Goal: Task Accomplishment & Management: Manage account settings

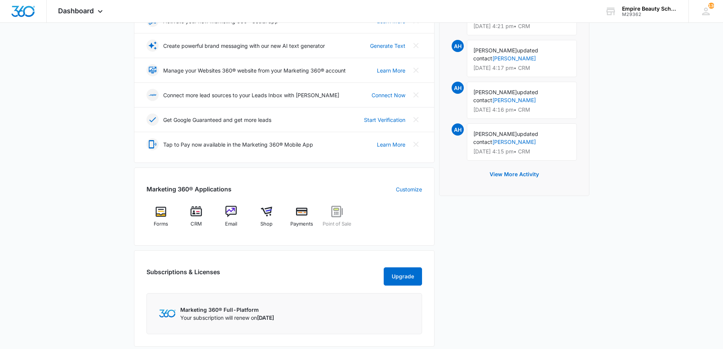
scroll to position [152, 0]
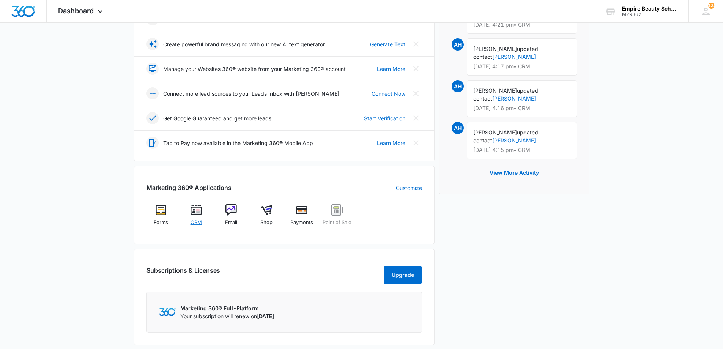
click at [201, 217] on div "CRM" at bounding box center [195, 217] width 29 height 27
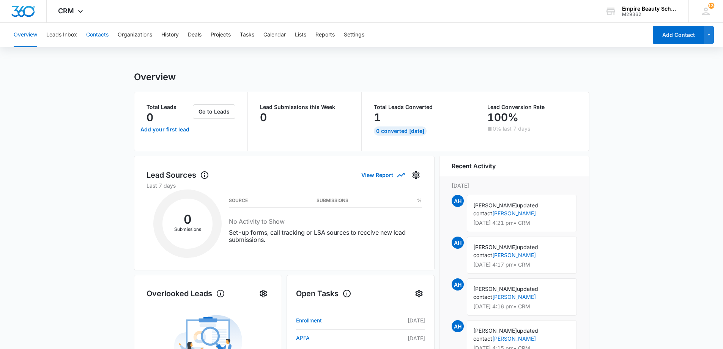
click at [102, 37] on button "Contacts" at bounding box center [97, 35] width 22 height 24
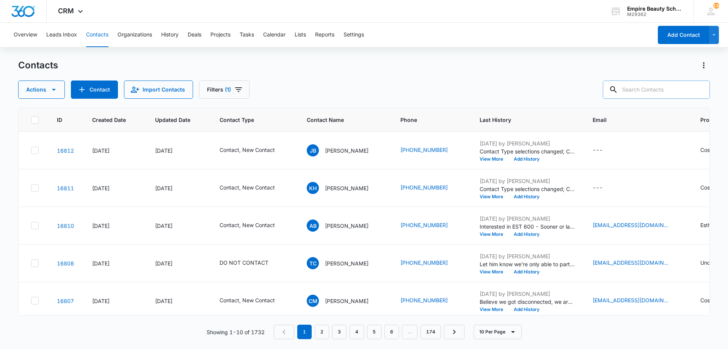
click at [651, 93] on input "text" at bounding box center [656, 89] width 107 height 18
type input "gabbi"
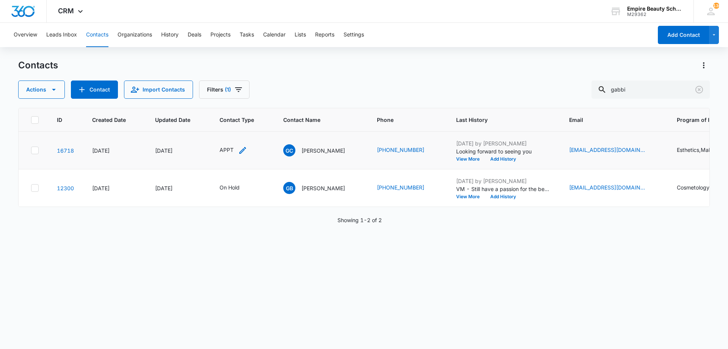
click at [242, 151] on icon "Contact Type - APPT - Select to Edit Field" at bounding box center [242, 150] width 7 height 7
click at [239, 103] on div "APPT" at bounding box center [225, 101] width 43 height 18
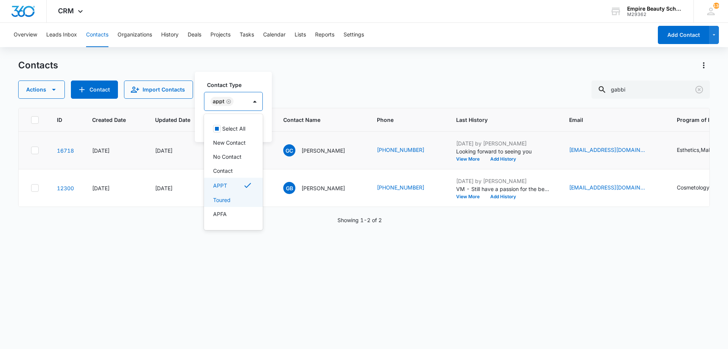
click at [221, 199] on p "Toured" at bounding box center [221, 200] width 17 height 8
click at [255, 80] on div "Contact Type option Toured, selected. 16 results available. Use Up and Down to …" at bounding box center [248, 107] width 107 height 70
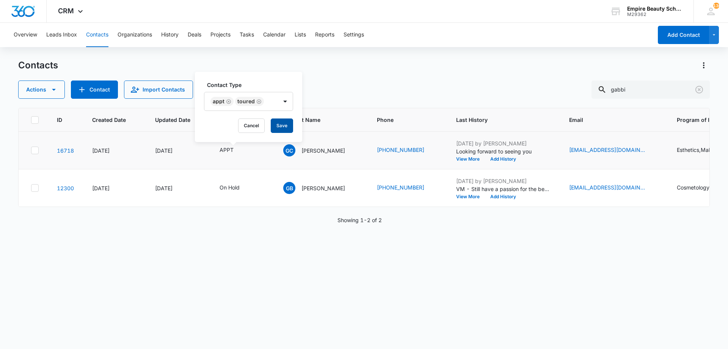
click at [279, 121] on button "Save" at bounding box center [282, 125] width 22 height 14
click at [499, 157] on button "Add History" at bounding box center [506, 159] width 36 height 5
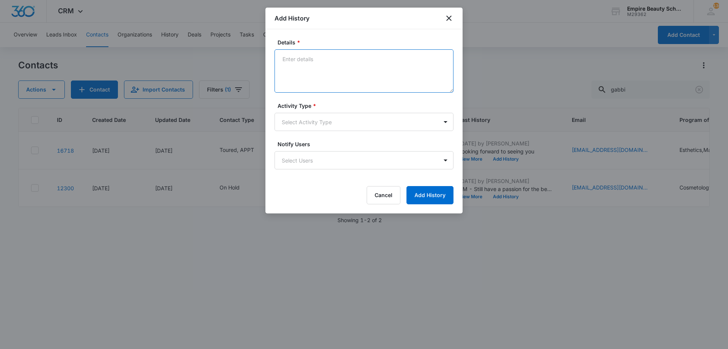
click at [314, 70] on textarea "Details *" at bounding box center [364, 70] width 179 height 43
click at [307, 74] on textarea "Details *" at bounding box center [364, 70] width 179 height 43
click at [291, 59] on textarea "Details *" at bounding box center [364, 70] width 179 height 43
drag, startPoint x: 291, startPoint y: 58, endPoint x: 284, endPoint y: 66, distance: 10.2
click at [284, 66] on textarea "Details *" at bounding box center [364, 70] width 179 height 43
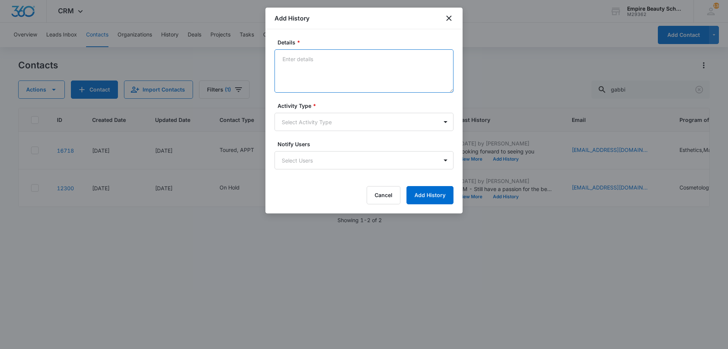
click at [288, 56] on textarea "Details *" at bounding box center [364, 70] width 179 height 43
click at [303, 61] on textarea "Details *" at bounding box center [364, 70] width 179 height 43
click at [289, 56] on textarea "Details *" at bounding box center [364, 70] width 179 height 43
click at [295, 63] on textarea "Details *" at bounding box center [364, 70] width 179 height 43
click at [306, 70] on textarea "Details *" at bounding box center [364, 70] width 179 height 43
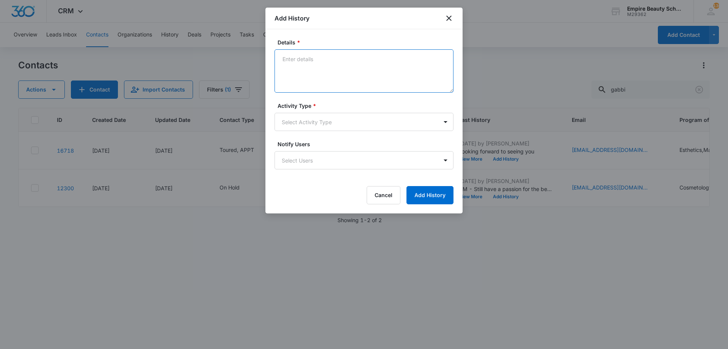
click at [308, 67] on textarea "Details *" at bounding box center [364, 70] width 179 height 43
click at [372, 84] on textarea "Details *" at bounding box center [364, 70] width 179 height 43
type textarea "T"
click at [291, 70] on textarea "Details *" at bounding box center [364, 70] width 179 height 43
click at [318, 71] on textarea "Details *" at bounding box center [364, 70] width 179 height 43
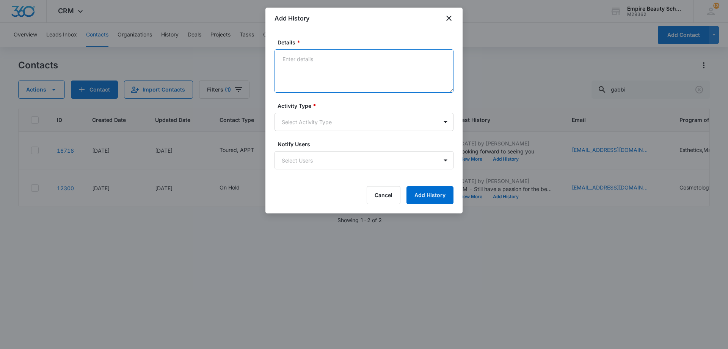
click at [316, 76] on textarea "Details *" at bounding box center [364, 70] width 179 height 43
type textarea "O"
click at [364, 56] on textarea "Toured with Mom - Class of 2025 awarded BYOE. Interested in EST 900 s" at bounding box center [364, 70] width 179 height 43
click at [357, 68] on textarea "Toured with Mom - Class of 2026 awarded BYOE. Interested in EST 900 s" at bounding box center [364, 70] width 179 height 43
type textarea "Toured with Mom - Class of 2026 awarded BYOE. Interested in EST 900 for [DATE].…"
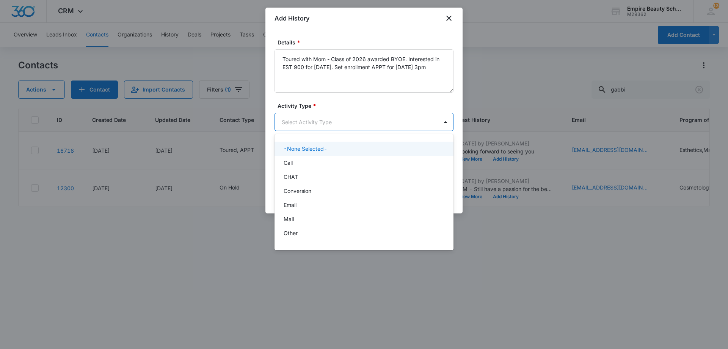
click at [390, 115] on body "CRM Apps Forms CRM Email Shop Payments POS Files Brand Settings Empire Beauty S…" at bounding box center [364, 174] width 728 height 349
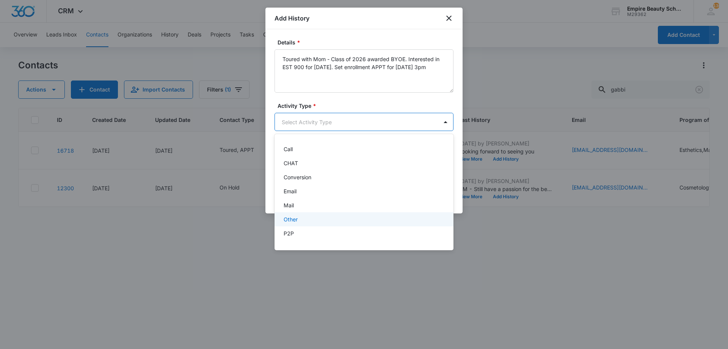
scroll to position [39, 0]
click at [313, 207] on div "P2P" at bounding box center [363, 207] width 159 height 8
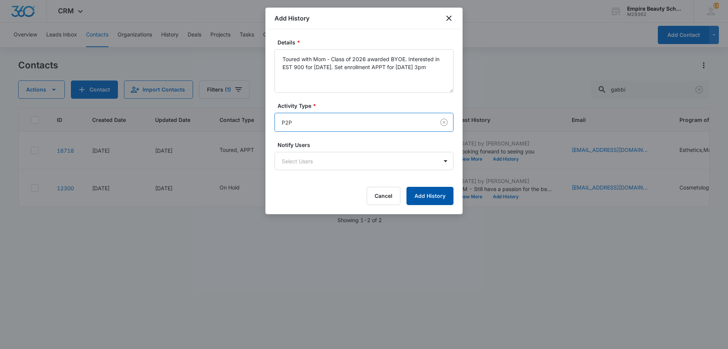
click at [441, 190] on button "Add History" at bounding box center [430, 196] width 47 height 18
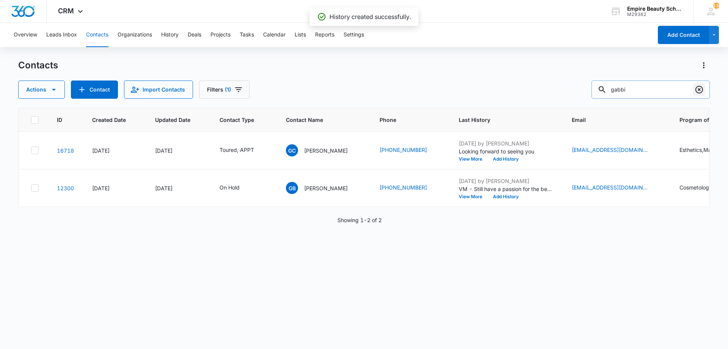
click at [699, 91] on icon "Clear" at bounding box center [699, 89] width 9 height 9
click at [451, 69] on div "Contacts" at bounding box center [364, 65] width 692 height 12
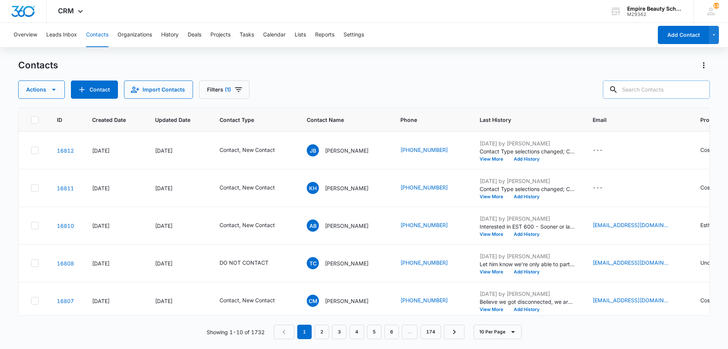
click at [663, 93] on input "text" at bounding box center [656, 89] width 107 height 18
click at [616, 71] on div "Contacts Actions Contact Import Contacts Filters (1)" at bounding box center [364, 78] width 692 height 39
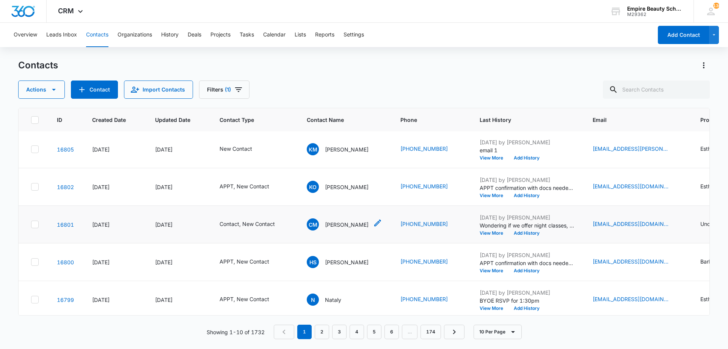
scroll to position [198, 0]
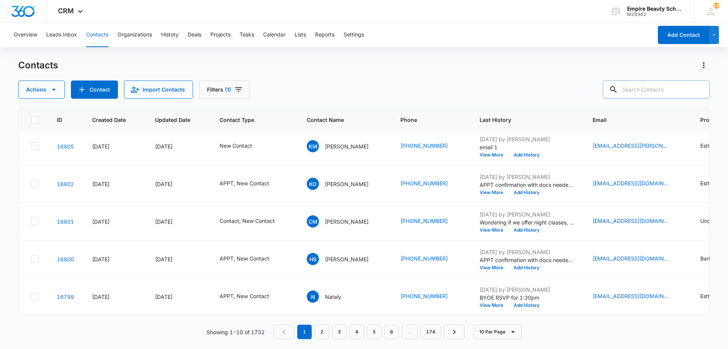
click at [645, 88] on input "text" at bounding box center [656, 89] width 107 height 18
type input "hailyn"
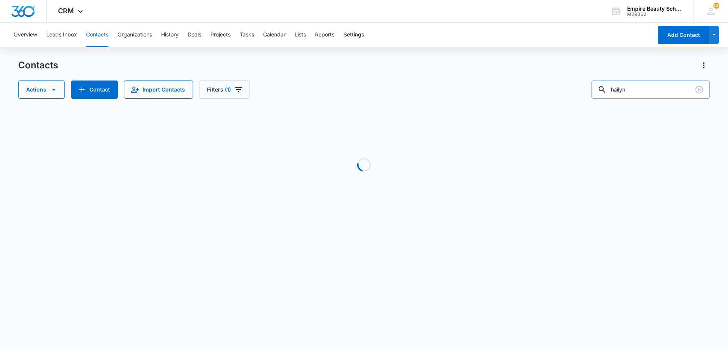
scroll to position [0, 0]
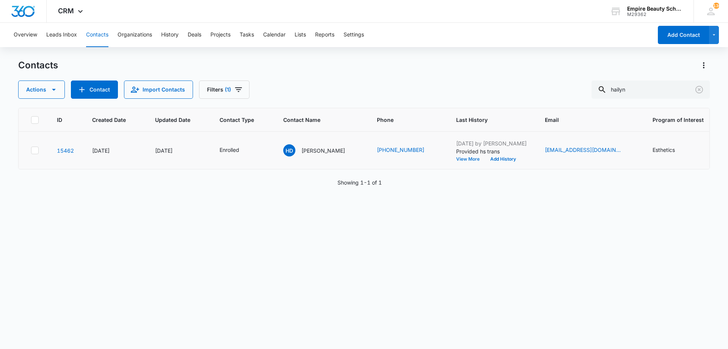
click at [463, 161] on button "View More" at bounding box center [470, 159] width 29 height 5
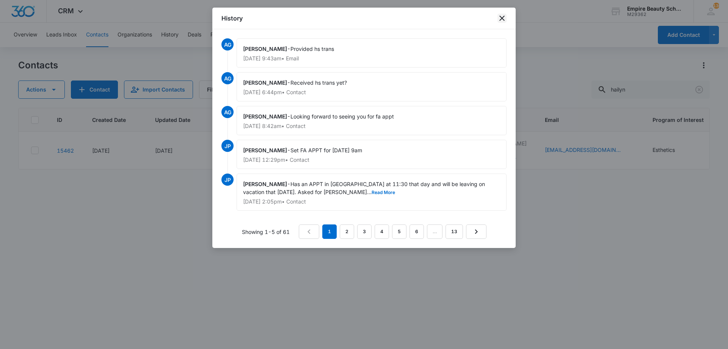
click at [501, 20] on icon "close" at bounding box center [502, 18] width 9 height 9
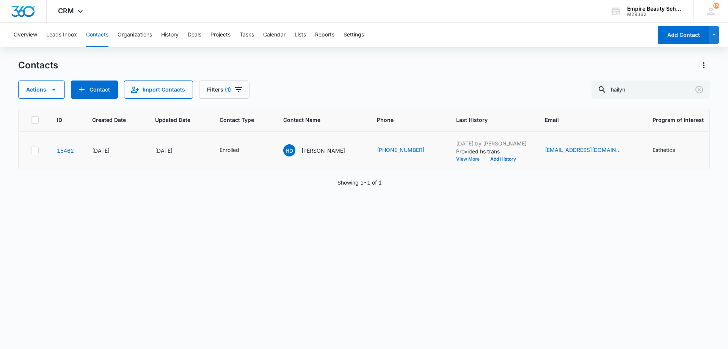
click at [456, 158] on button "View More" at bounding box center [470, 159] width 29 height 5
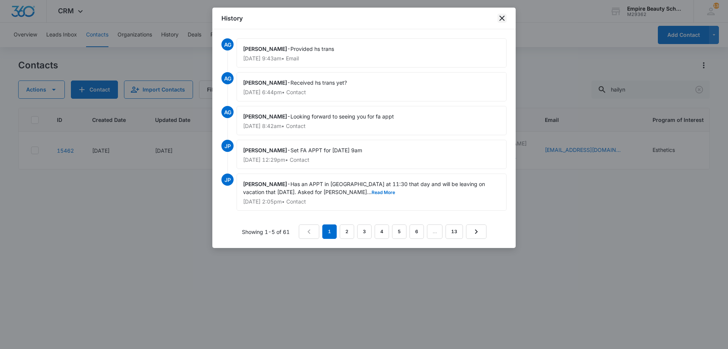
click at [505, 18] on div "History" at bounding box center [363, 19] width 303 height 22
click at [505, 18] on icon "close" at bounding box center [502, 18] width 9 height 9
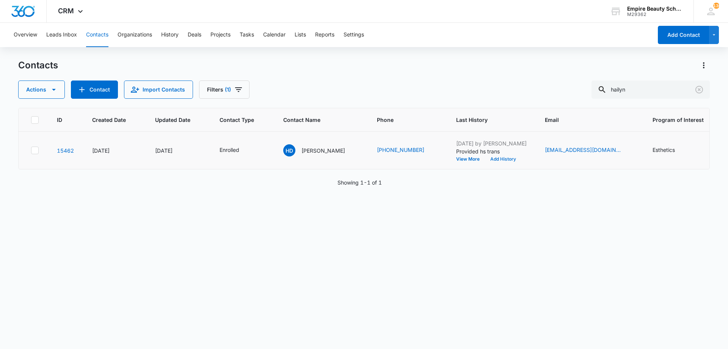
click at [485, 159] on button "Add History" at bounding box center [503, 159] width 36 height 5
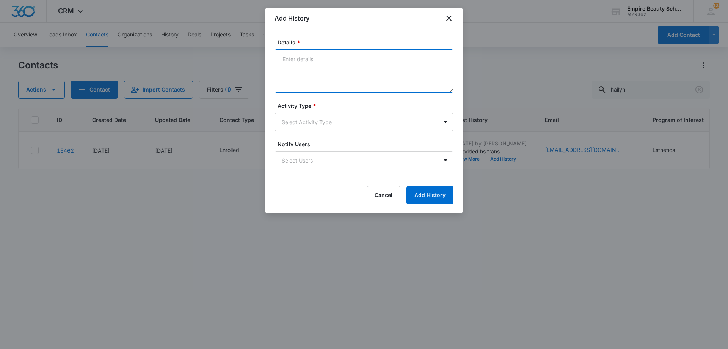
click at [330, 82] on textarea "Details *" at bounding box center [364, 70] width 179 height 43
type textarea "C"
type textarea "Let her know that BB confirmed Voc Rehab was billed for her EST kit cost"
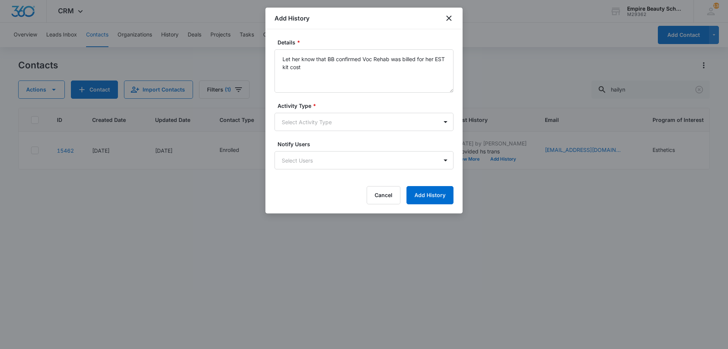
click at [308, 111] on div "Activity Type * Select Activity Type" at bounding box center [364, 116] width 179 height 29
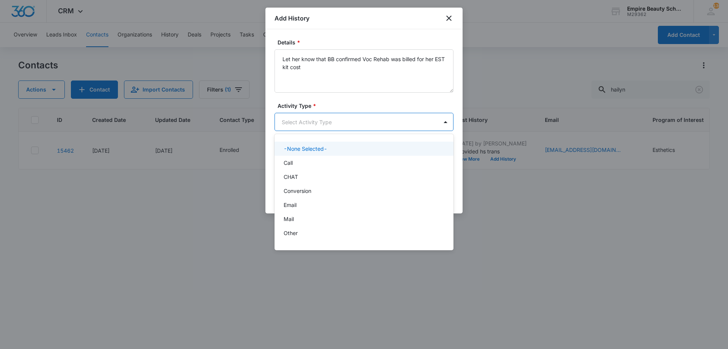
drag, startPoint x: 304, startPoint y: 122, endPoint x: 303, endPoint y: 142, distance: 20.1
click at [306, 122] on body "CRM Apps Forms CRM Email Shop Payments POS Files Brand Settings Empire Beauty S…" at bounding box center [364, 174] width 728 height 349
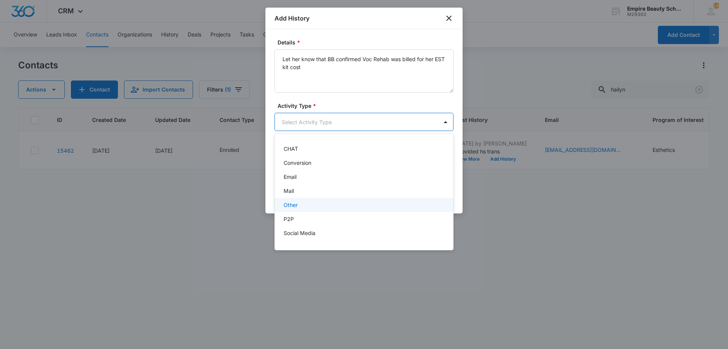
scroll to position [39, 0]
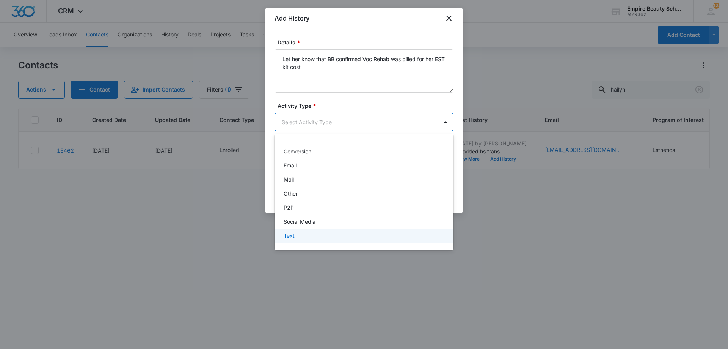
click at [299, 237] on div "Text" at bounding box center [363, 235] width 159 height 8
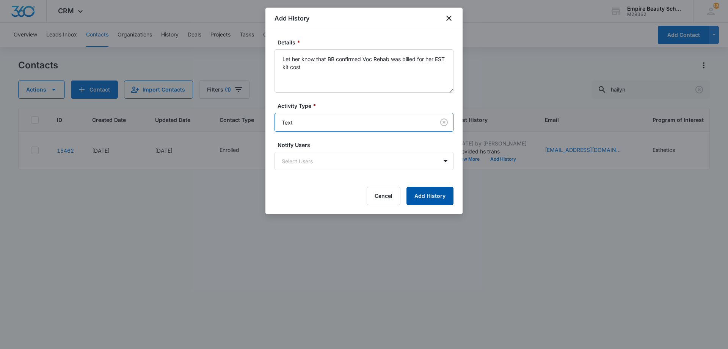
click at [440, 198] on button "Add History" at bounding box center [430, 196] width 47 height 18
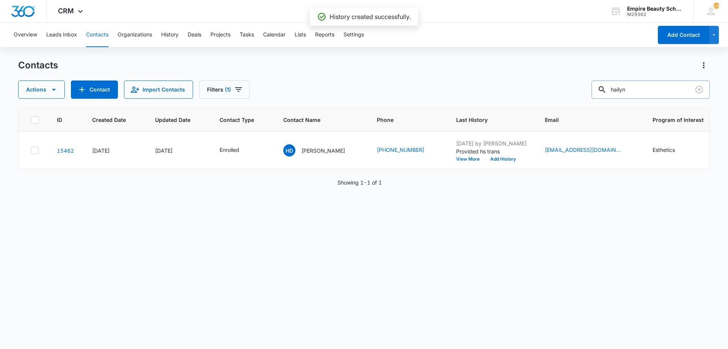
click at [707, 88] on input "hailyn" at bounding box center [651, 89] width 118 height 18
click at [697, 87] on icon "Clear" at bounding box center [700, 90] width 8 height 8
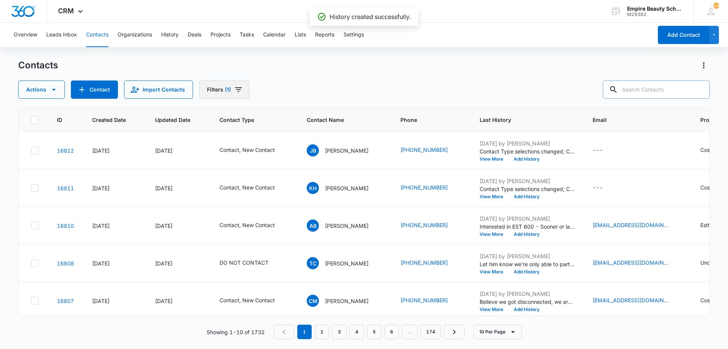
click at [233, 84] on button "Filters (1)" at bounding box center [224, 89] width 50 height 18
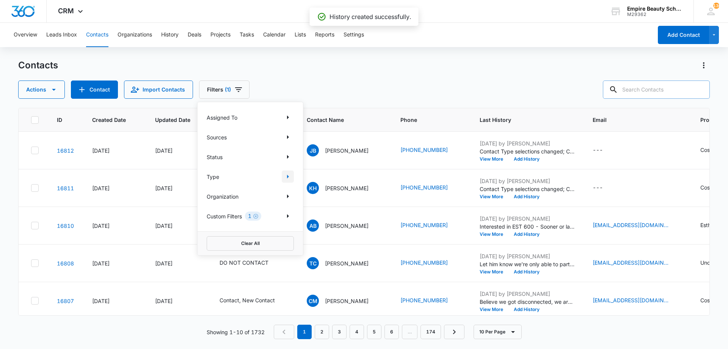
click at [287, 178] on icon "Show Type filters" at bounding box center [288, 176] width 2 height 4
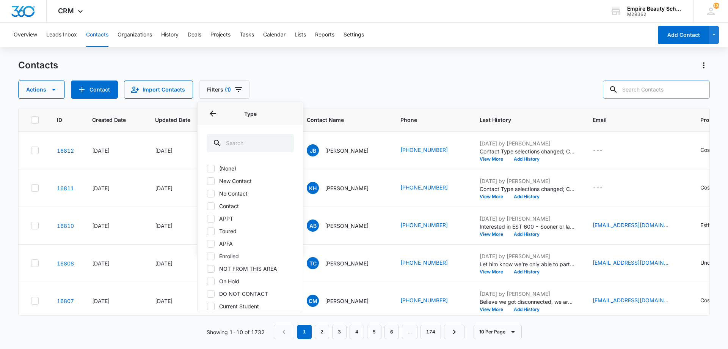
click at [661, 77] on div "Contacts Actions Contact Import Contacts Filters (1) Assigned To Sources Status…" at bounding box center [364, 78] width 692 height 39
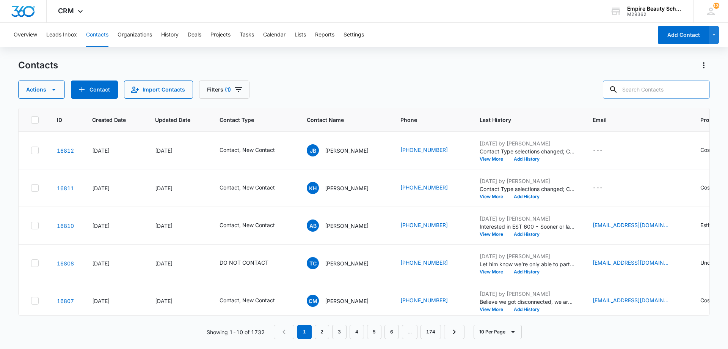
click at [655, 88] on input "text" at bounding box center [656, 89] width 107 height 18
type input "chance to connect"
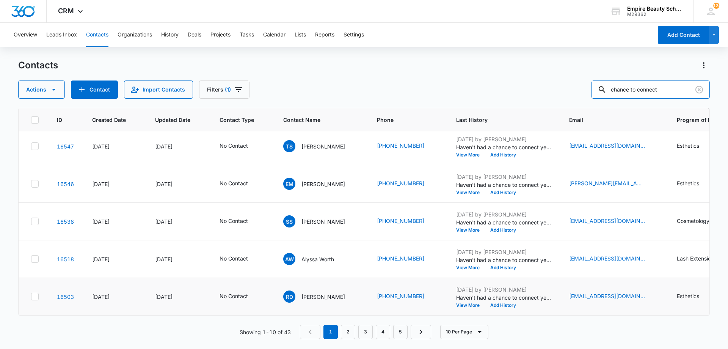
scroll to position [198, 0]
click at [349, 333] on link "2" at bounding box center [348, 331] width 14 height 14
drag, startPoint x: 430, startPoint y: 60, endPoint x: 428, endPoint y: 64, distance: 4.4
click at [428, 64] on div "Contacts" at bounding box center [364, 65] width 692 height 12
drag, startPoint x: 679, startPoint y: 91, endPoint x: 541, endPoint y: 108, distance: 139.1
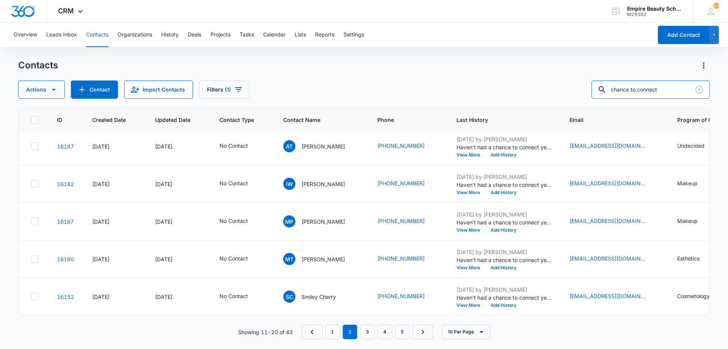
click at [541, 108] on div "Contacts Actions Contact Import Contacts Filters (1) chance to connect ID Creat…" at bounding box center [364, 203] width 692 height 289
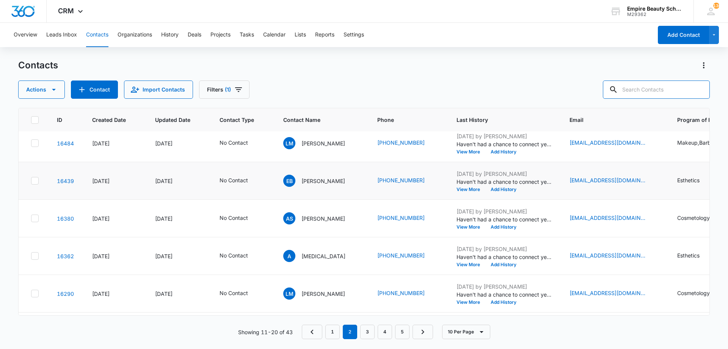
scroll to position [0, 0]
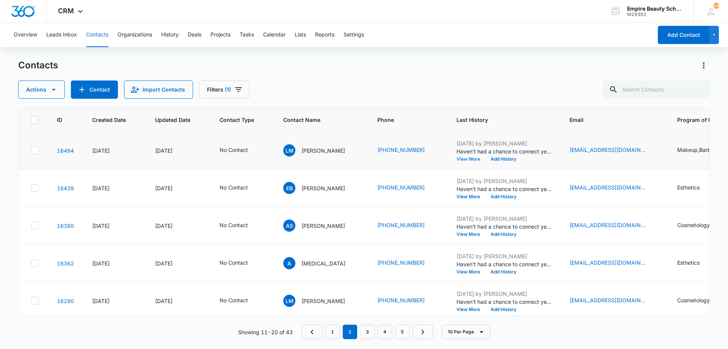
click at [470, 157] on button "View More" at bounding box center [471, 159] width 29 height 5
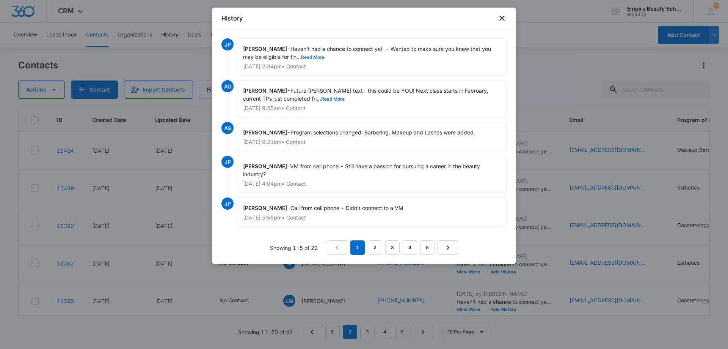
click at [324, 55] on button "Read More" at bounding box center [313, 57] width 24 height 5
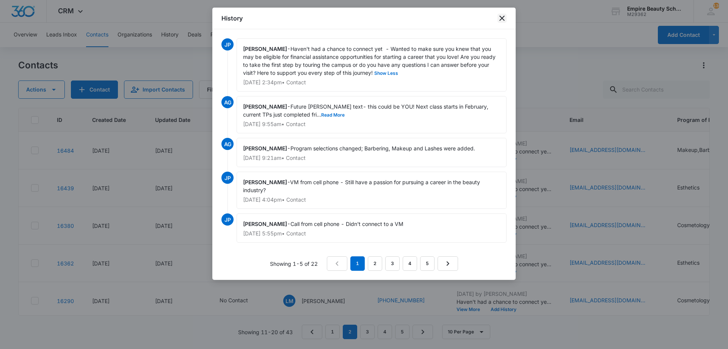
click at [505, 20] on icon "close" at bounding box center [502, 18] width 9 height 9
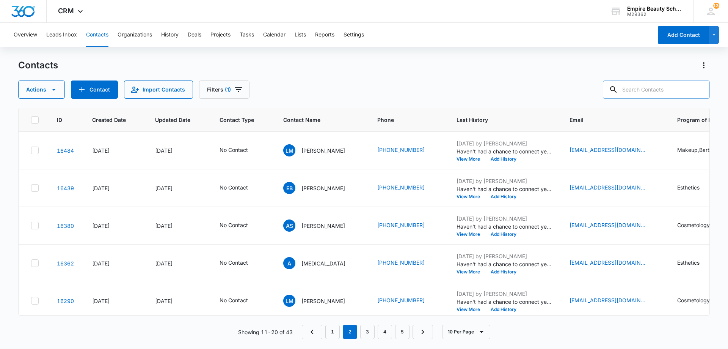
click at [656, 84] on input "text" at bounding box center [656, 89] width 107 height 18
type input "h"
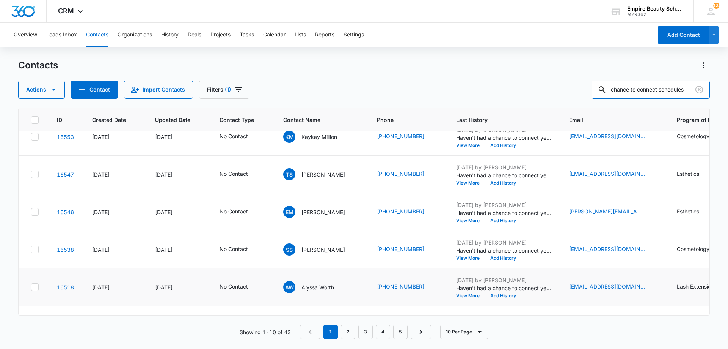
scroll to position [198, 0]
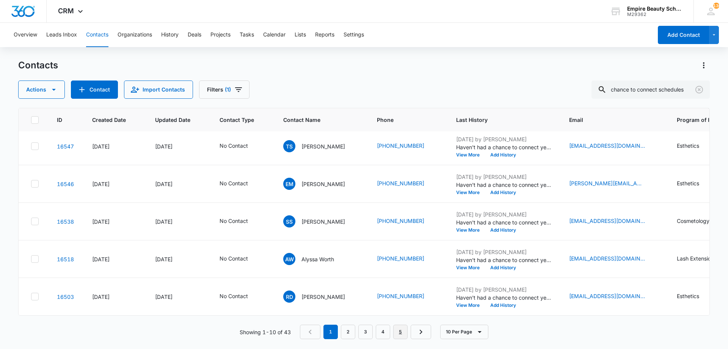
click at [401, 332] on link "5" at bounding box center [400, 331] width 14 height 14
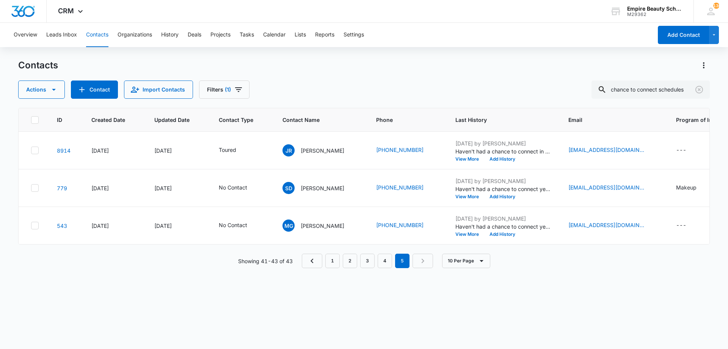
scroll to position [0, 0]
click at [668, 91] on input "chance to connect schedules" at bounding box center [651, 89] width 118 height 18
click at [665, 89] on input "chance to connect schedules" at bounding box center [651, 89] width 118 height 18
drag, startPoint x: 666, startPoint y: 89, endPoint x: 728, endPoint y: 99, distance: 62.6
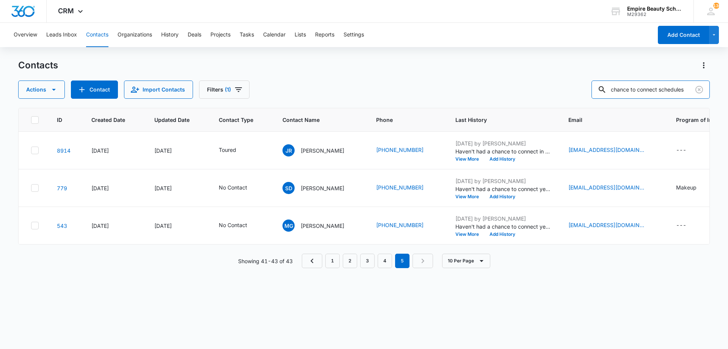
click at [728, 99] on main "Contacts Actions Contact Import Contacts Filters (1) chance to connect schedule…" at bounding box center [364, 203] width 728 height 289
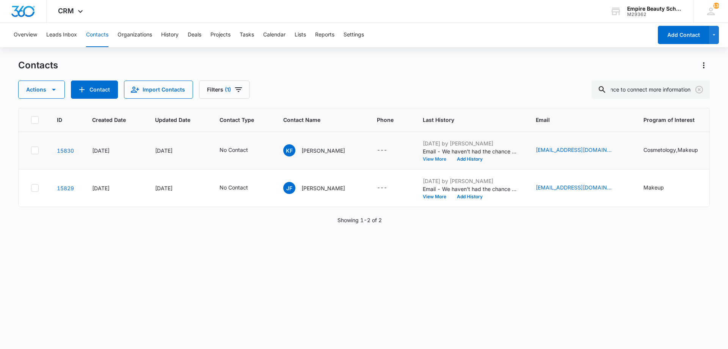
scroll to position [0, 0]
click at [425, 159] on button "View More" at bounding box center [437, 159] width 29 height 5
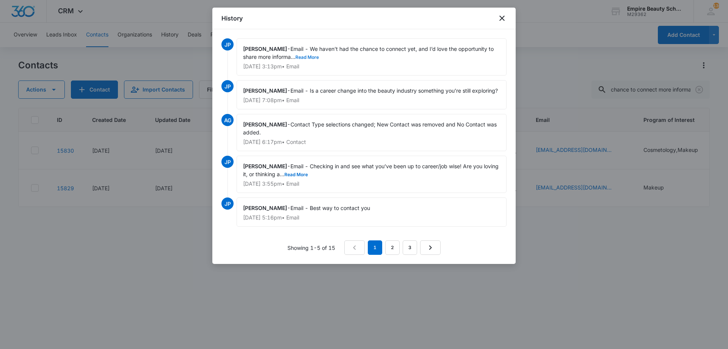
click at [310, 58] on button "Read More" at bounding box center [307, 57] width 24 height 5
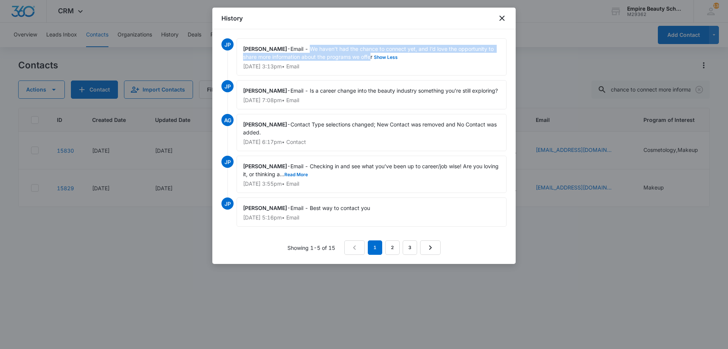
drag, startPoint x: 314, startPoint y: 47, endPoint x: 371, endPoint y: 56, distance: 58.0
click at [371, 56] on span "Email - We haven’t had the chance to connect yet, and I’d love the opportunity …" at bounding box center [369, 53] width 252 height 14
click at [501, 19] on icon "close" at bounding box center [502, 18] width 5 height 5
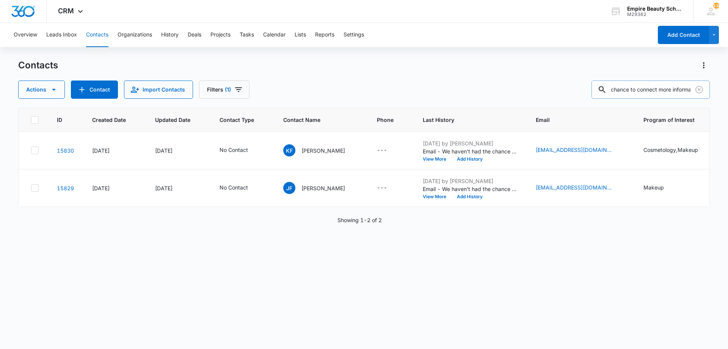
click at [676, 86] on input "chance to connect more information" at bounding box center [651, 89] width 118 height 18
drag, startPoint x: 667, startPoint y: 90, endPoint x: 720, endPoint y: 97, distance: 54.0
click at [720, 97] on main "Contacts Actions Contact Import Contacts Filters (1) chance to connect more inf…" at bounding box center [364, 203] width 728 height 289
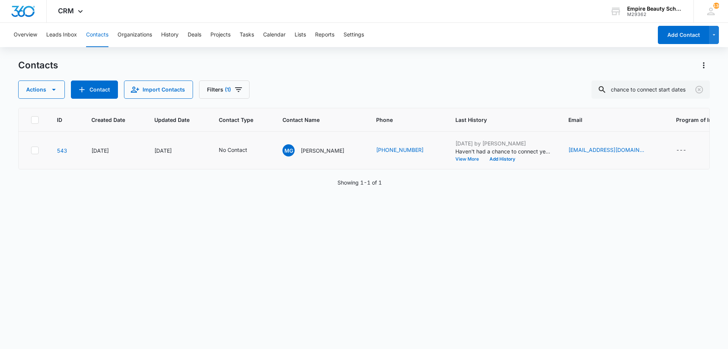
scroll to position [0, 0]
click at [456, 159] on button "View More" at bounding box center [470, 159] width 29 height 5
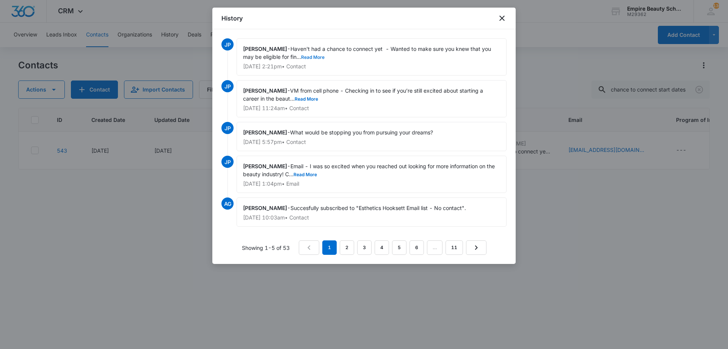
click at [313, 56] on button "Read More" at bounding box center [313, 57] width 24 height 5
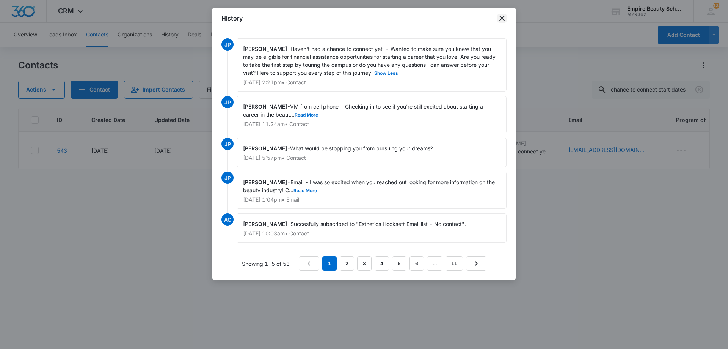
click at [502, 17] on icon "close" at bounding box center [502, 18] width 5 height 5
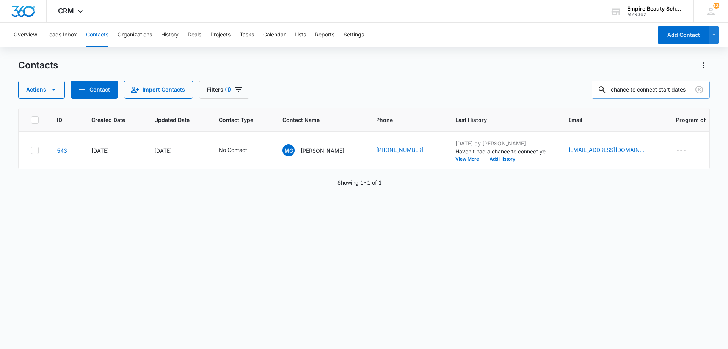
click at [650, 87] on input "chance to connect start dates" at bounding box center [651, 89] width 118 height 18
drag, startPoint x: 665, startPoint y: 90, endPoint x: 705, endPoint y: 90, distance: 41.0
click at [705, 90] on input "chance to connect start dates" at bounding box center [651, 89] width 118 height 18
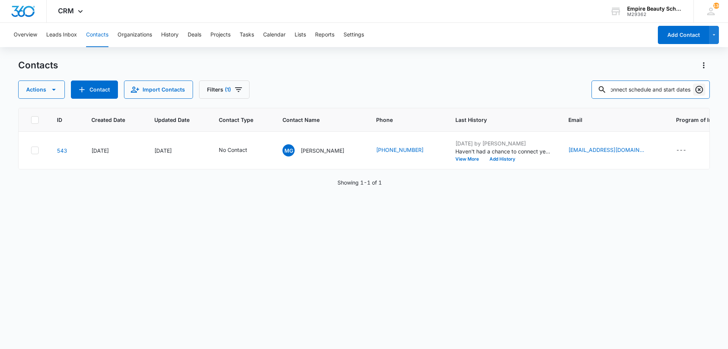
type input "chance to connect schedule and start dates"
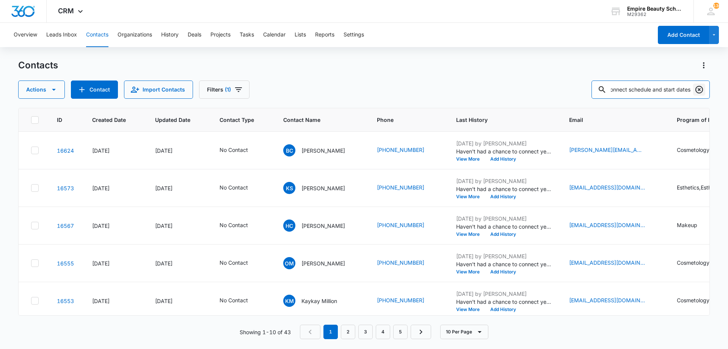
drag, startPoint x: 706, startPoint y: 91, endPoint x: 702, endPoint y: 89, distance: 4.9
click at [706, 91] on input "chance to connect schedule and start dates" at bounding box center [651, 89] width 118 height 18
click at [700, 89] on icon "Clear" at bounding box center [700, 90] width 8 height 8
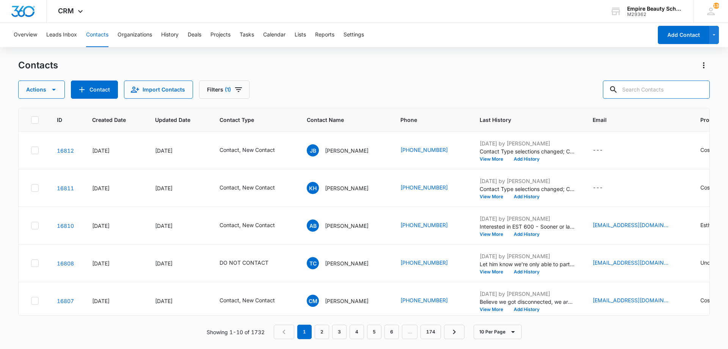
scroll to position [0, 0]
click at [306, 85] on div "Actions Contact Import Contacts Filters (1)" at bounding box center [364, 89] width 692 height 18
click at [226, 96] on button "Filters (1)" at bounding box center [224, 89] width 50 height 18
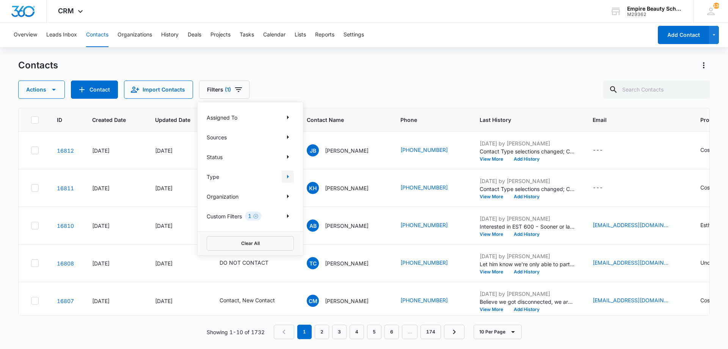
click at [285, 176] on icon "Show Type filters" at bounding box center [287, 176] width 9 height 9
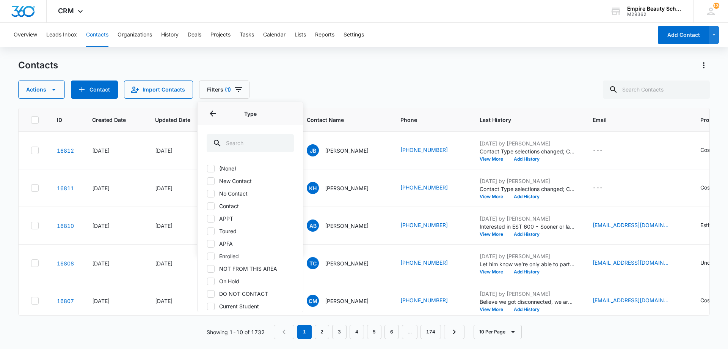
click at [234, 195] on label "No Contact" at bounding box center [250, 193] width 87 height 8
click at [207, 193] on input "No Contact" at bounding box center [207, 193] width 0 height 0
checkbox input "true"
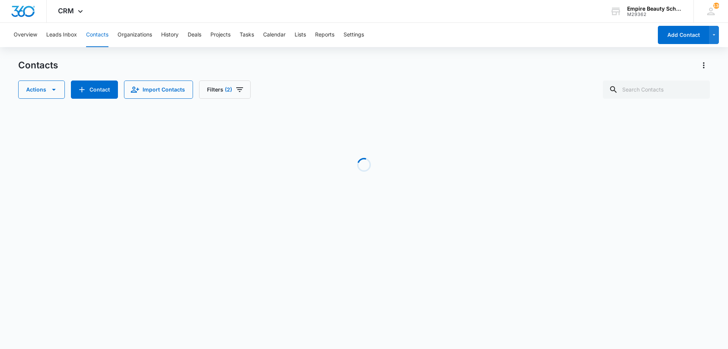
click at [338, 86] on div "Actions Contact Import Contacts Filters (2)" at bounding box center [364, 89] width 692 height 18
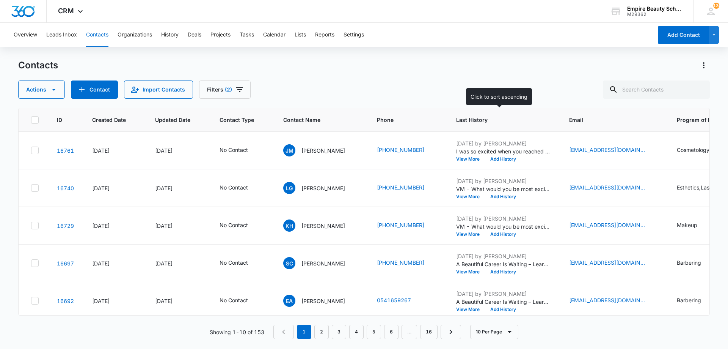
click at [464, 119] on span "Last History" at bounding box center [498, 120] width 84 height 8
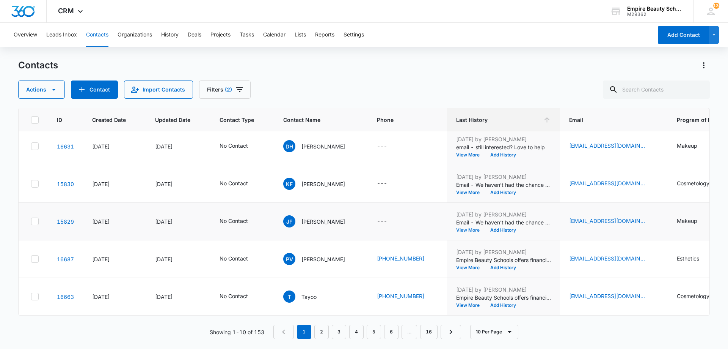
scroll to position [198, 0]
click at [346, 331] on link "3" at bounding box center [339, 331] width 14 height 14
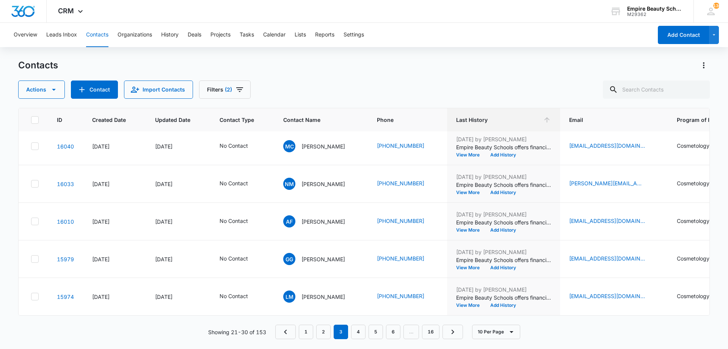
scroll to position [0, 0]
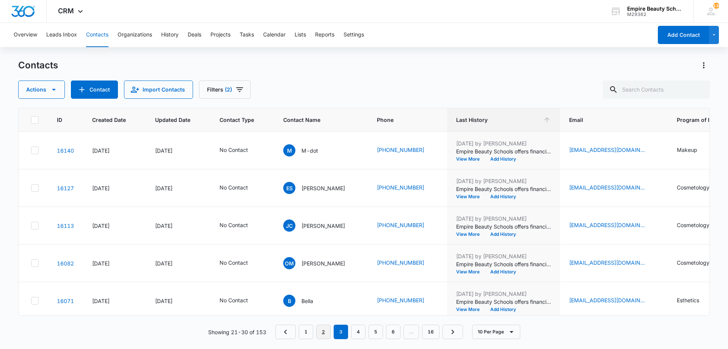
click at [328, 333] on link "2" at bounding box center [323, 331] width 14 height 14
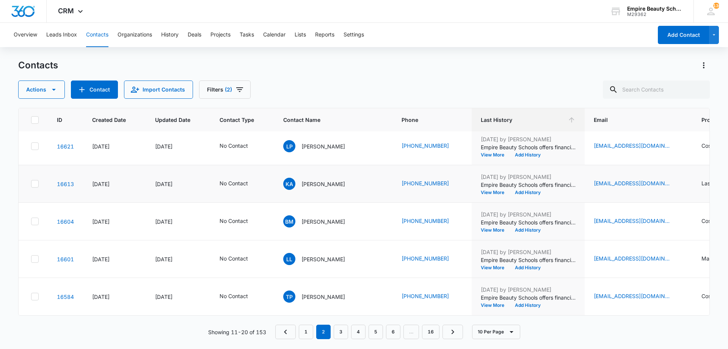
scroll to position [198, 0]
click at [345, 336] on link "3" at bounding box center [341, 331] width 14 height 14
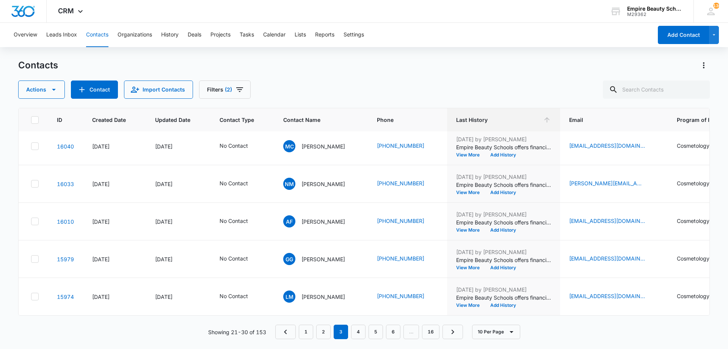
scroll to position [0, 0]
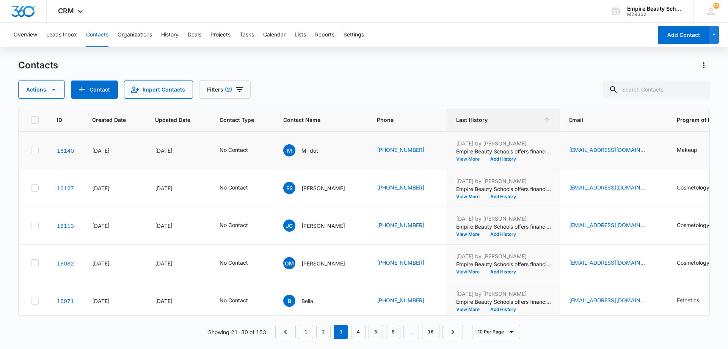
click at [476, 160] on button "View More" at bounding box center [470, 159] width 29 height 5
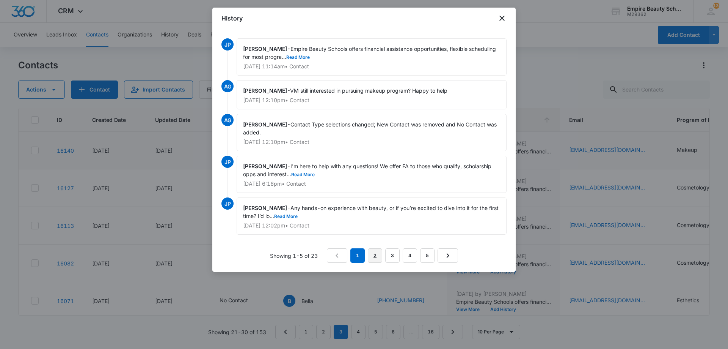
click at [372, 252] on link "2" at bounding box center [375, 255] width 14 height 14
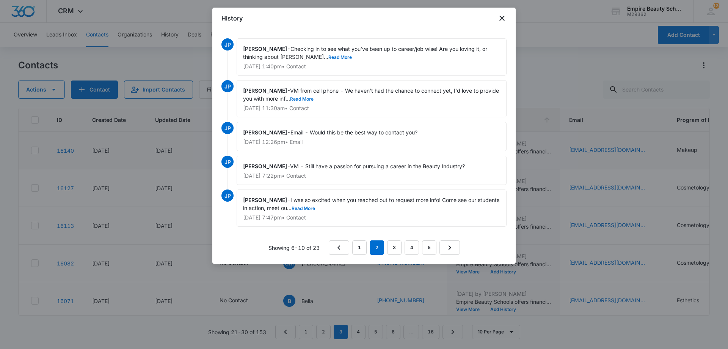
click at [314, 99] on button "Read More" at bounding box center [302, 99] width 24 height 5
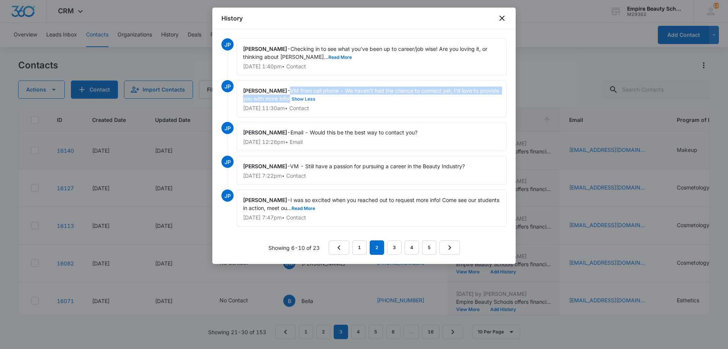
drag, startPoint x: 294, startPoint y: 89, endPoint x: 311, endPoint y: 99, distance: 20.2
click at [311, 99] on span "VM from cell phone - We haven't had the chance to connect yet, I'd love to prov…" at bounding box center [372, 94] width 258 height 14
copy span "VM from cell phone - We haven't had the chance to connect yet, I'd love to prov…"
click at [501, 18] on icon "close" at bounding box center [502, 18] width 9 height 9
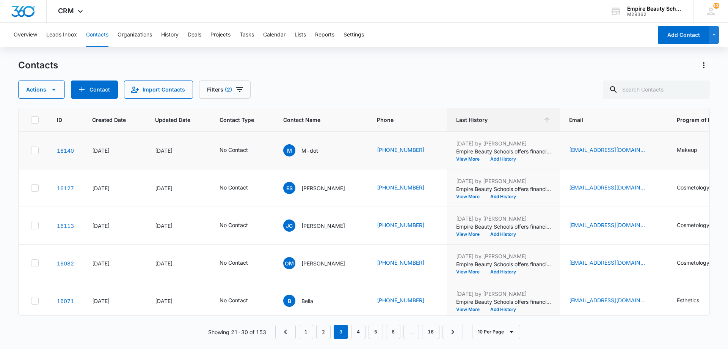
click at [509, 158] on button "Add History" at bounding box center [503, 159] width 36 height 5
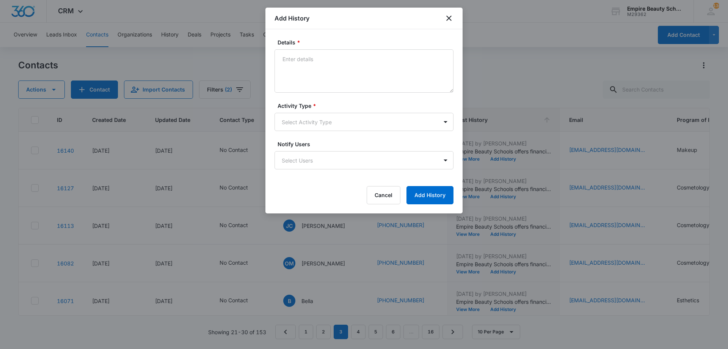
click at [347, 79] on textarea "Details *" at bounding box center [364, 70] width 179 height 43
click at [341, 68] on textarea "Details *" at bounding box center [364, 70] width 179 height 43
type textarea "S"
type textarea "Phone number not in service"
click at [346, 118] on body "CRM Apps Forms CRM Email Shop Payments POS Files Brand Settings Empire Beauty S…" at bounding box center [364, 174] width 728 height 349
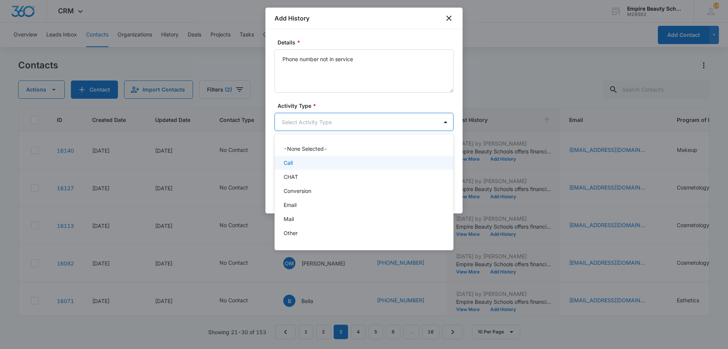
click at [319, 165] on div "Call" at bounding box center [363, 163] width 159 height 8
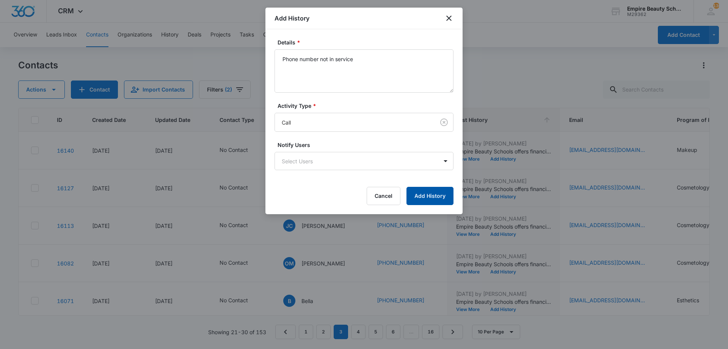
click at [438, 193] on button "Add History" at bounding box center [430, 196] width 47 height 18
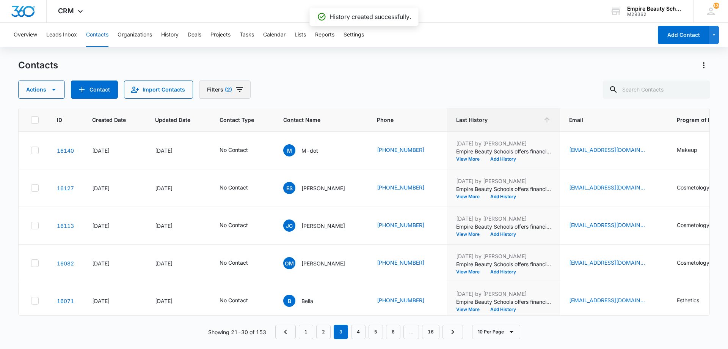
click at [236, 86] on icon "Filters" at bounding box center [239, 89] width 9 height 9
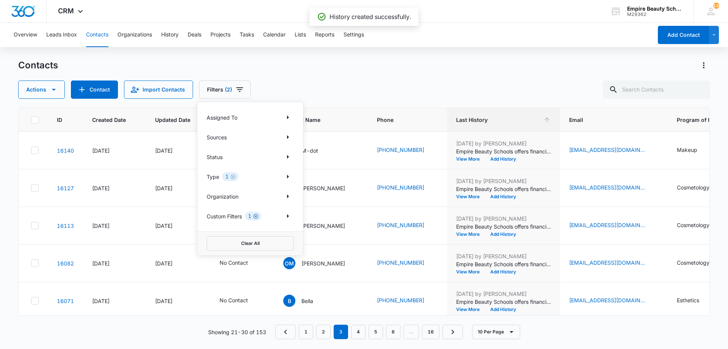
click at [258, 215] on icon "Clear" at bounding box center [255, 216] width 5 height 5
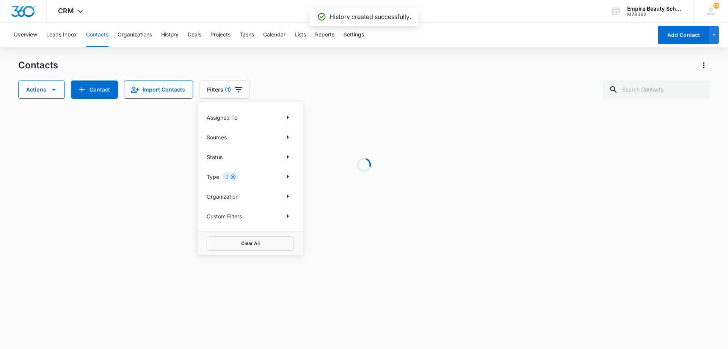
click at [233, 175] on icon "Clear" at bounding box center [233, 177] width 6 height 6
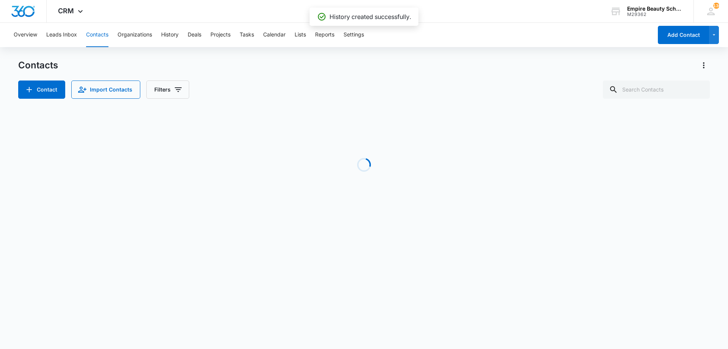
click at [346, 82] on div "Contact Import Contacts Filters" at bounding box center [364, 89] width 692 height 18
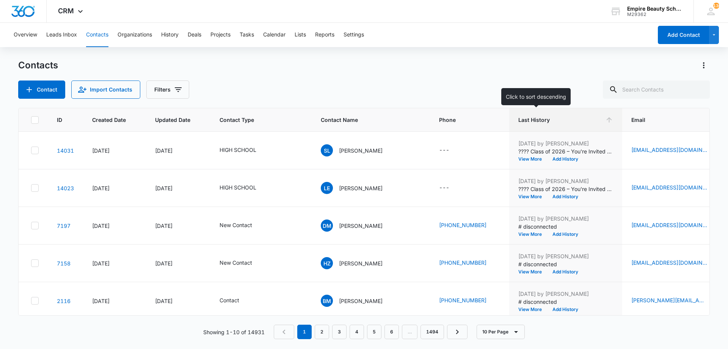
click at [518, 121] on span "Last History" at bounding box center [560, 120] width 84 height 8
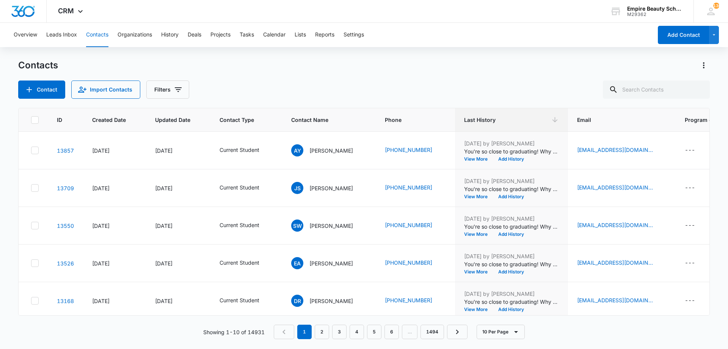
click at [192, 93] on div "Contact Import Contacts Filters" at bounding box center [364, 89] width 692 height 18
click at [182, 93] on button "Filters" at bounding box center [167, 89] width 43 height 18
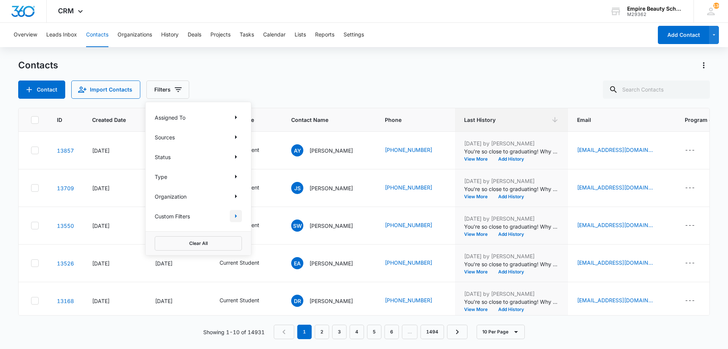
click at [234, 221] on button "Show Custom Filters filters" at bounding box center [236, 216] width 12 height 12
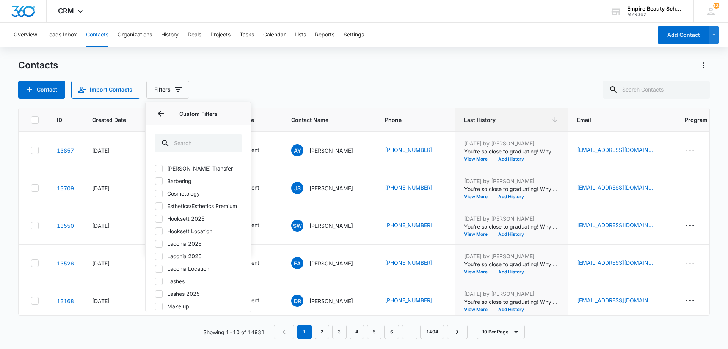
click at [184, 222] on label "Hooksett 2025" at bounding box center [198, 218] width 87 height 8
click at [155, 218] on input "Hooksett 2025" at bounding box center [155, 218] width 0 height 0
checkbox input "true"
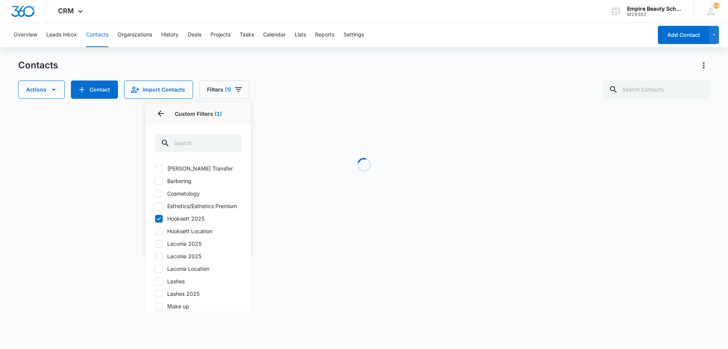
click at [325, 93] on div "Actions Contact Import Contacts Filters (1) Assigned To Sources Status Type Org…" at bounding box center [364, 89] width 692 height 18
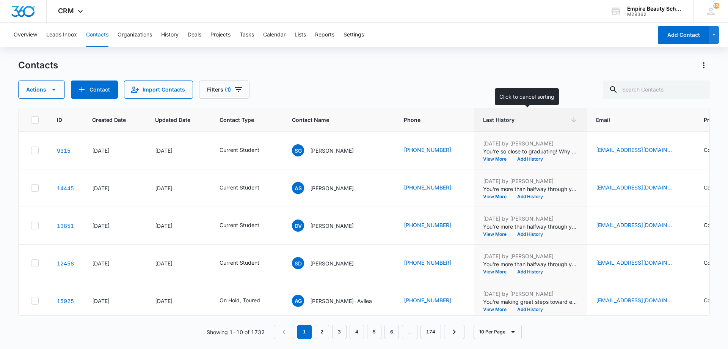
click at [483, 122] on span "Last History" at bounding box center [525, 120] width 84 height 8
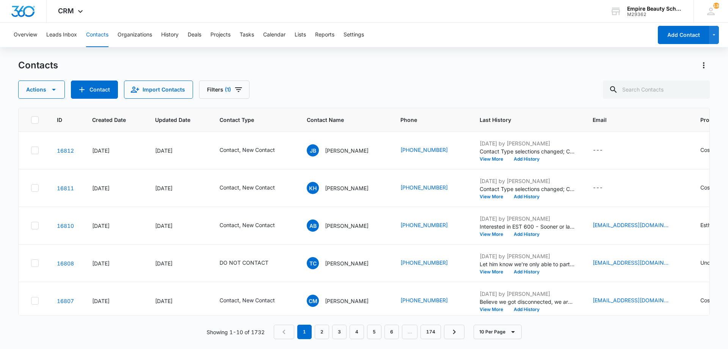
click at [424, 95] on div "Actions Contact Import Contacts Filters (1)" at bounding box center [364, 89] width 692 height 18
click at [244, 316] on div "ID Created Date Updated Date Contact Type Contact Name Phone Last History Email…" at bounding box center [364, 223] width 692 height 231
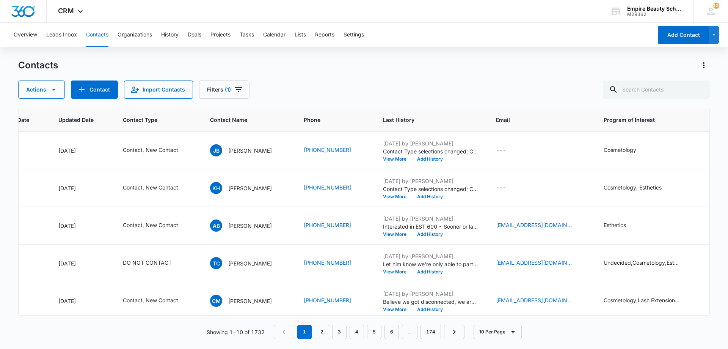
scroll to position [0, 119]
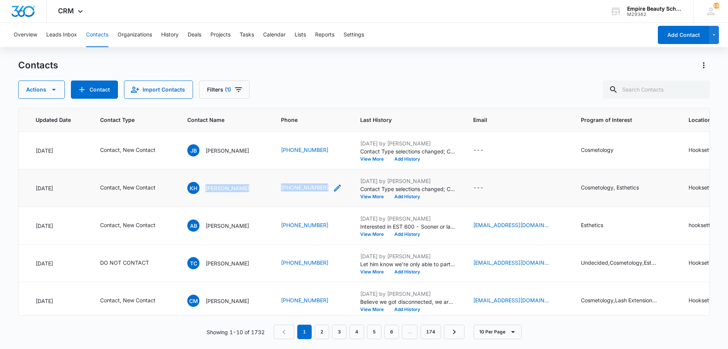
drag, startPoint x: 199, startPoint y: 189, endPoint x: 331, endPoint y: 191, distance: 131.6
click at [331, 191] on tr "16811 [DATE] [DATE] Contact, New Contact KH [PERSON_NAME] [PHONE_NUMBER] [DATE]…" at bounding box center [432, 188] width 1067 height 38
copy tr "[PERSON_NAME] [PHONE_NUMBER]"
click at [383, 198] on button "View More" at bounding box center [374, 196] width 29 height 5
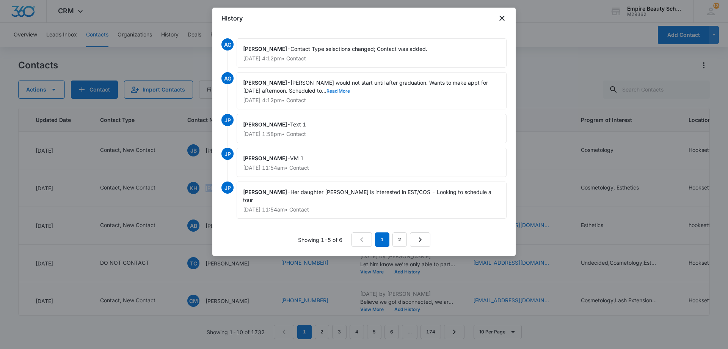
click at [328, 91] on button "Read More" at bounding box center [339, 91] width 24 height 5
click at [372, 110] on div "AG [PERSON_NAME] would not start until after graduation. Wants to make appt for…" at bounding box center [364, 93] width 285 height 42
click at [505, 20] on icon "close" at bounding box center [502, 18] width 9 height 9
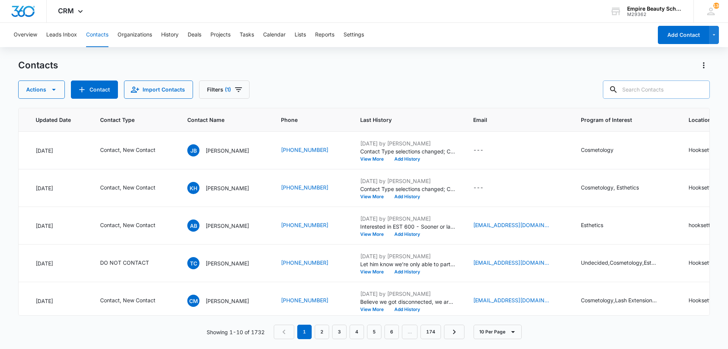
click at [649, 91] on input "text" at bounding box center [656, 89] width 107 height 18
type input "+"
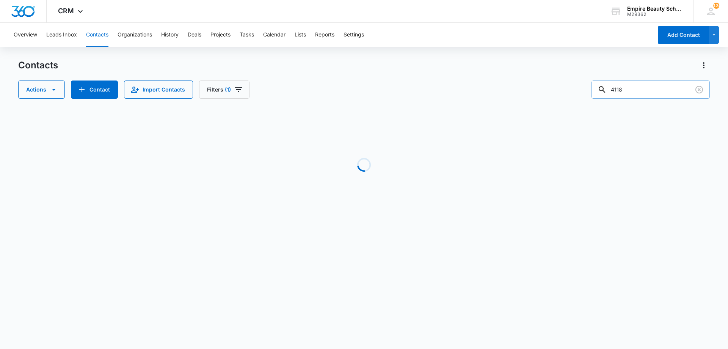
type input "4118"
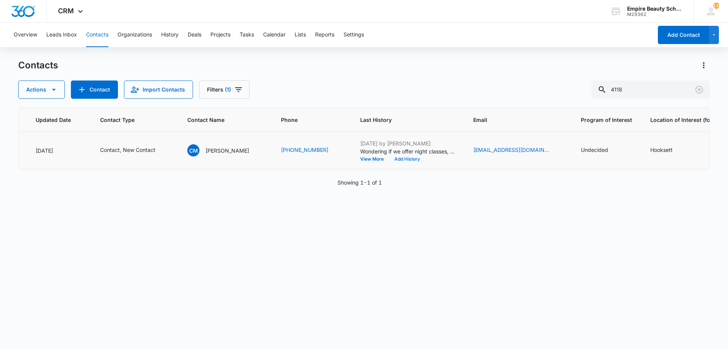
click at [394, 160] on button "Add History" at bounding box center [407, 159] width 36 height 5
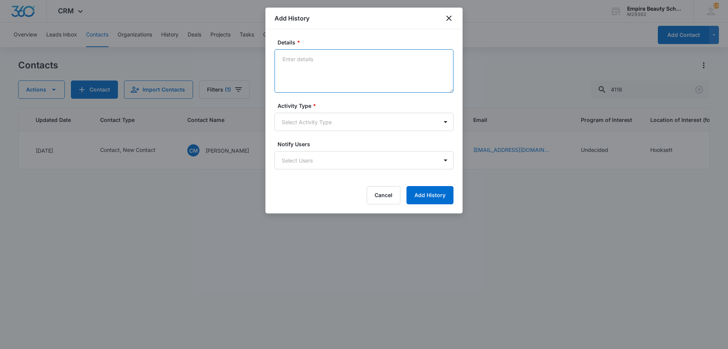
click at [346, 83] on textarea "Details *" at bounding box center [364, 70] width 179 height 43
type textarea "Let her know that we offer evening schedules for COS/EST - Provided schedules a…"
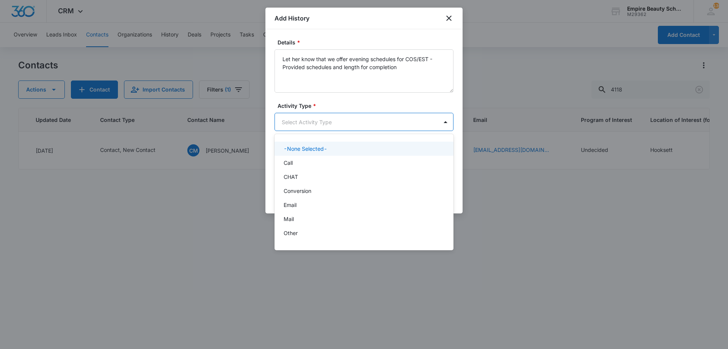
click at [376, 124] on body "CRM Apps Forms CRM Email Shop Payments POS Files Brand Settings Empire Beauty S…" at bounding box center [364, 174] width 728 height 349
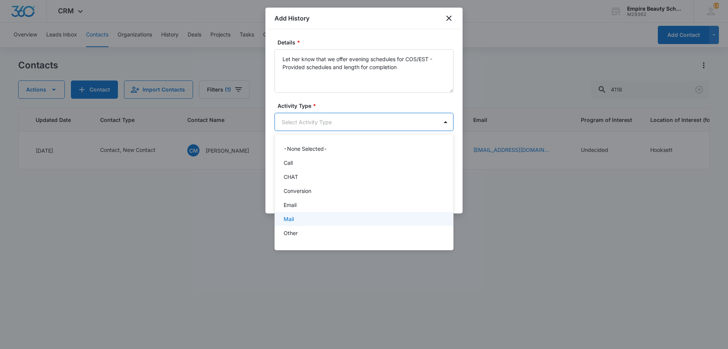
scroll to position [39, 0]
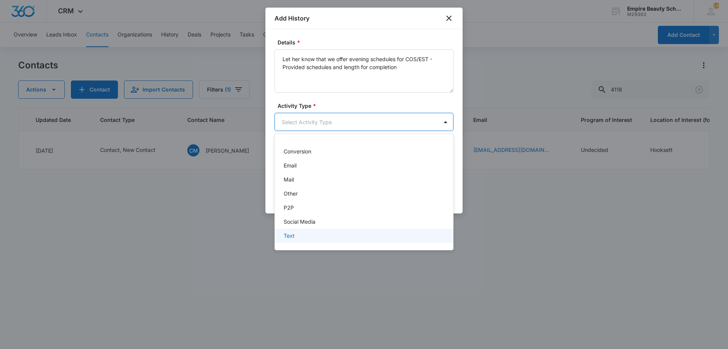
click at [298, 233] on div "Text" at bounding box center [363, 235] width 159 height 8
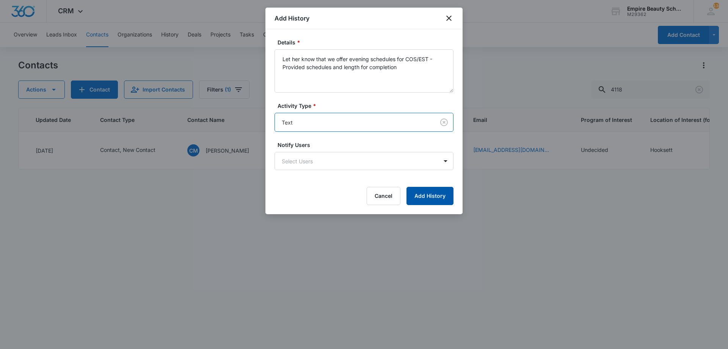
click at [408, 197] on button "Add History" at bounding box center [430, 196] width 47 height 18
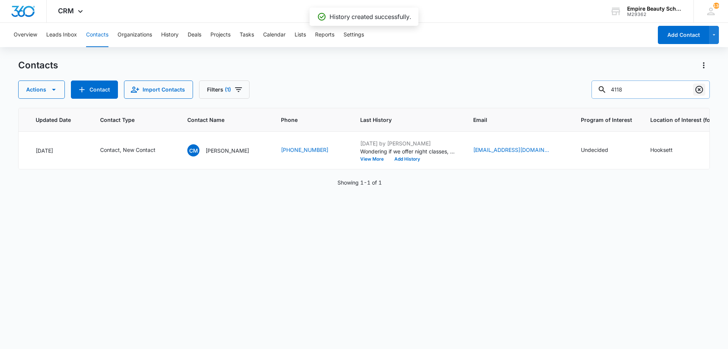
click at [698, 91] on icon "Clear" at bounding box center [699, 89] width 9 height 9
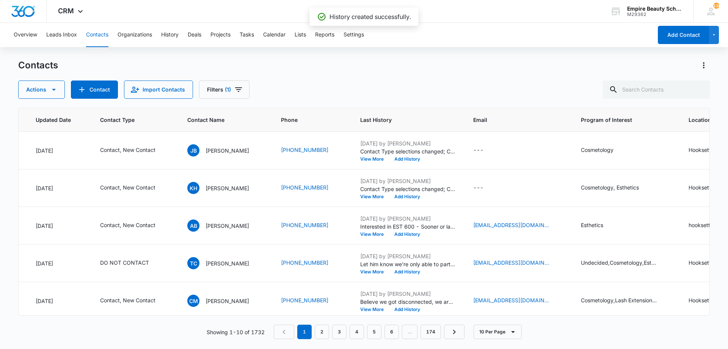
click at [299, 82] on div "Actions Contact Import Contacts Filters (1)" at bounding box center [364, 89] width 692 height 18
click at [247, 100] on div "Contacts Actions Contact Import Contacts Filters (1) ID Created Date Updated Da…" at bounding box center [364, 203] width 692 height 289
click at [232, 83] on button "Filters (1)" at bounding box center [224, 89] width 50 height 18
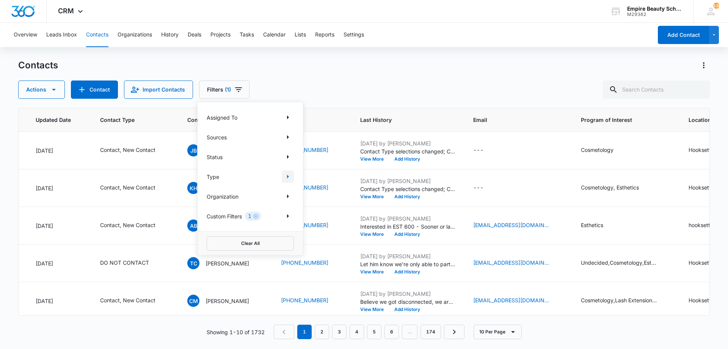
click at [283, 175] on button "Show Type filters" at bounding box center [288, 176] width 12 height 12
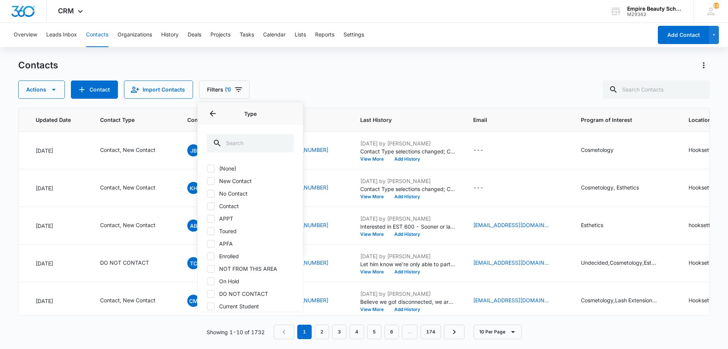
click at [238, 195] on label "No Contact" at bounding box center [250, 193] width 87 height 8
click at [207, 193] on input "No Contact" at bounding box center [207, 193] width 0 height 0
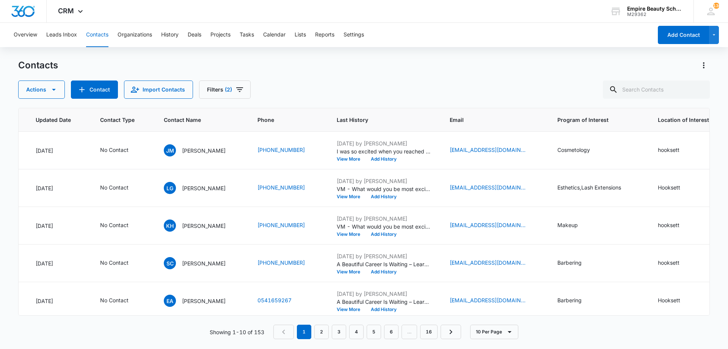
click at [360, 97] on div "Actions Contact Import Contacts Filters (2)" at bounding box center [364, 89] width 692 height 18
click at [359, 123] on span "Last History" at bounding box center [379, 120] width 84 height 8
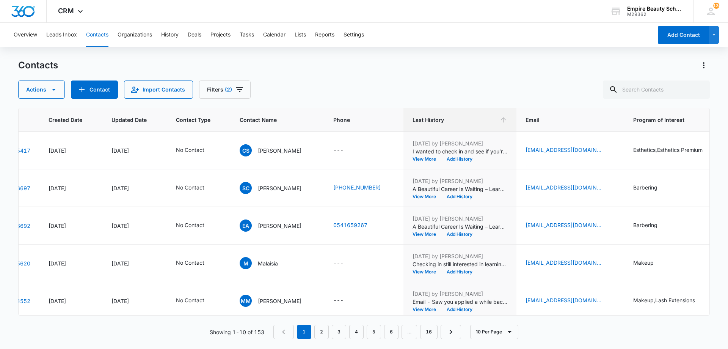
scroll to position [0, 42]
click at [426, 159] on button "View More" at bounding box center [428, 159] width 29 height 5
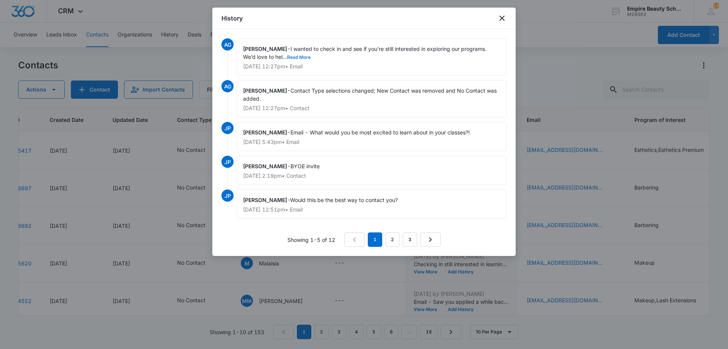
click at [304, 57] on button "Read More" at bounding box center [299, 57] width 24 height 5
click at [506, 14] on icon "close" at bounding box center [502, 18] width 9 height 9
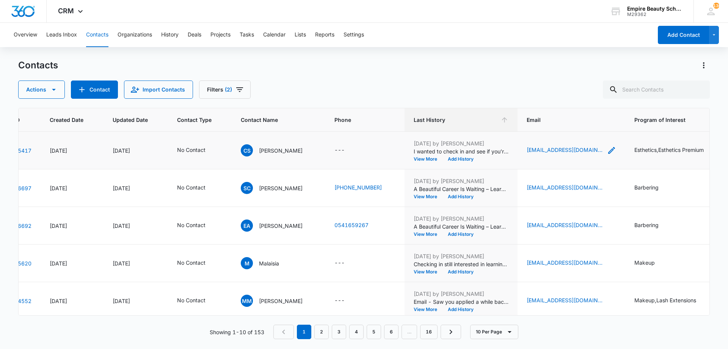
click at [607, 148] on icon "Email - 04rippers.orotund@icloud.com - Select to Edit Field" at bounding box center [611, 150] width 9 height 9
click at [559, 104] on input "[EMAIL_ADDRESS][DOMAIN_NAME]" at bounding box center [571, 102] width 96 height 18
click at [564, 125] on button "Cancel" at bounding box center [577, 125] width 27 height 14
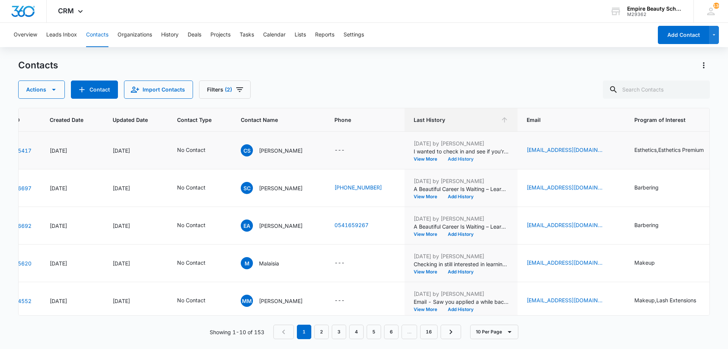
click at [447, 159] on button "Add History" at bounding box center [461, 159] width 36 height 5
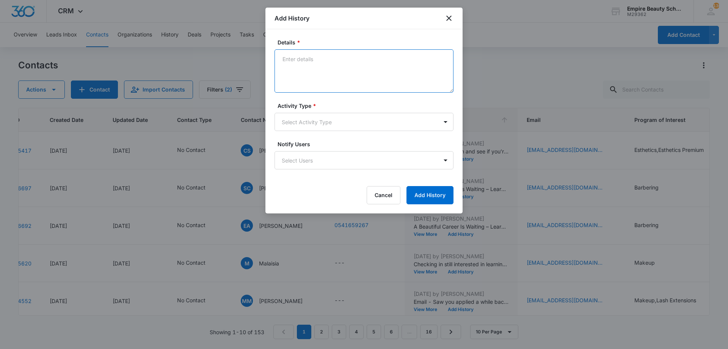
paste textarea "A Beautiful Career Is Waiting – Learn How to Get Started"
type textarea "A Beautiful Career Is Waiting – Learn How to Get Started"
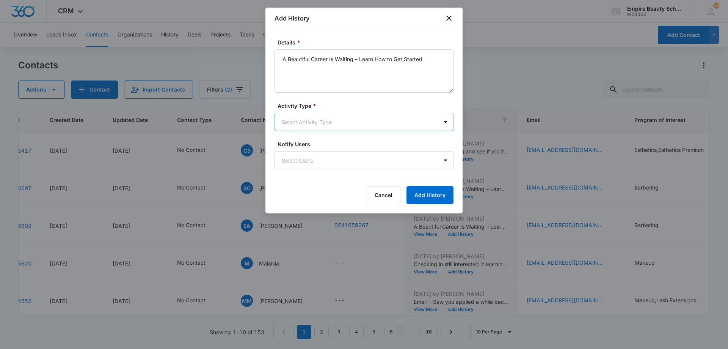
click at [301, 122] on body "CRM Apps Forms CRM Email Shop Payments POS Files Brand Settings Empire Beauty S…" at bounding box center [364, 174] width 728 height 349
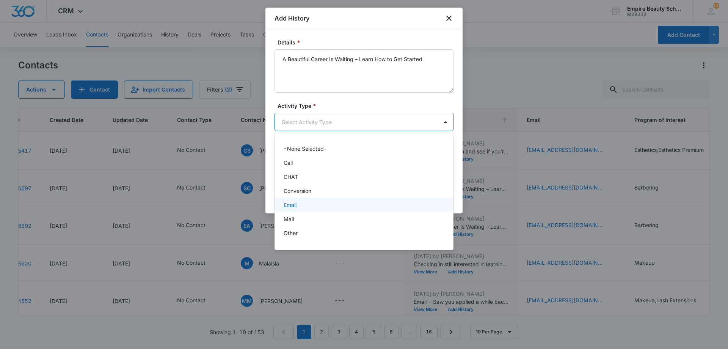
click at [300, 201] on div "Email" at bounding box center [363, 205] width 159 height 8
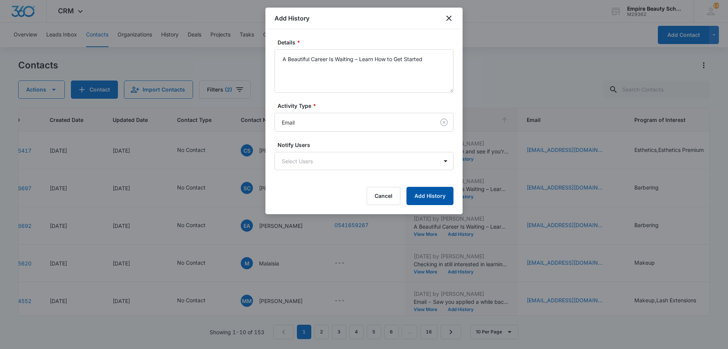
click at [443, 197] on button "Add History" at bounding box center [430, 196] width 47 height 18
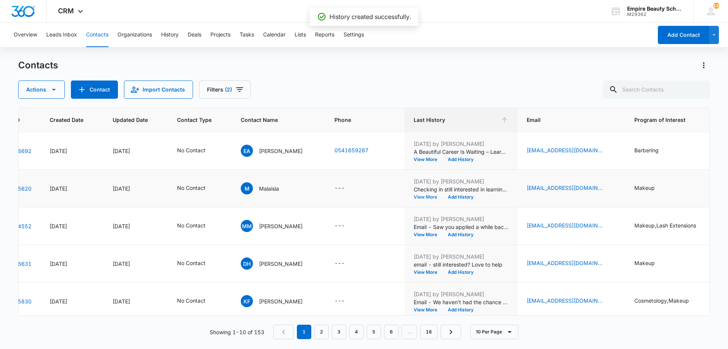
scroll to position [75, 42]
click at [424, 196] on button "View More" at bounding box center [428, 196] width 29 height 5
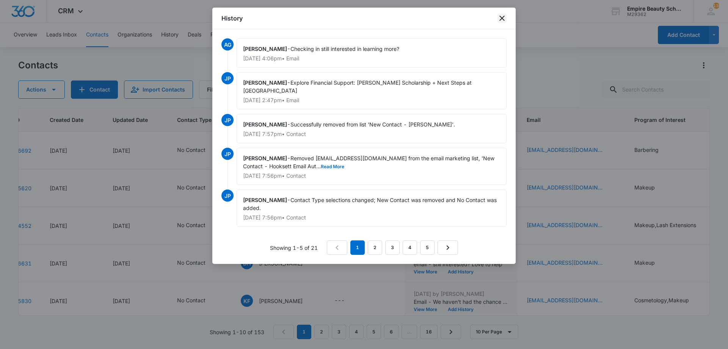
click at [503, 18] on icon "close" at bounding box center [502, 18] width 9 height 9
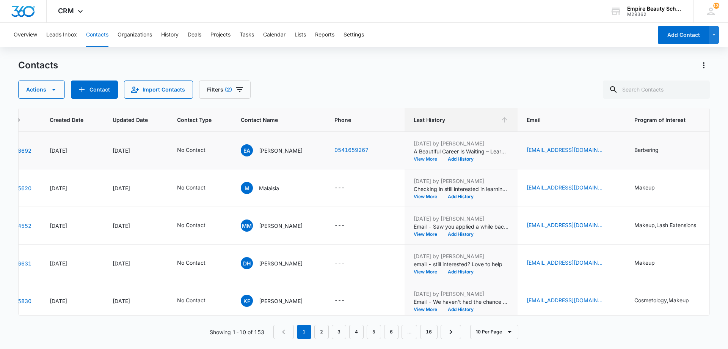
click at [426, 158] on button "View More" at bounding box center [428, 159] width 29 height 5
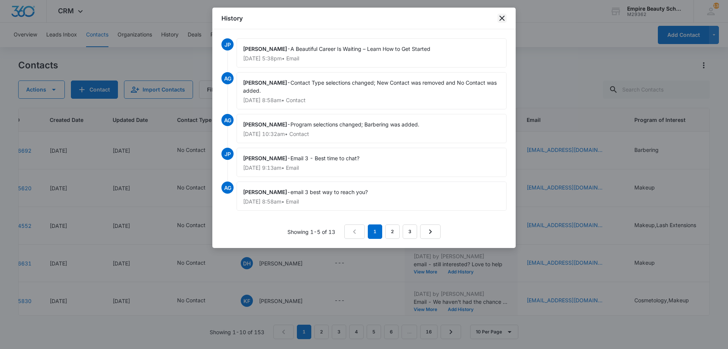
click at [504, 21] on icon "close" at bounding box center [502, 18] width 9 height 9
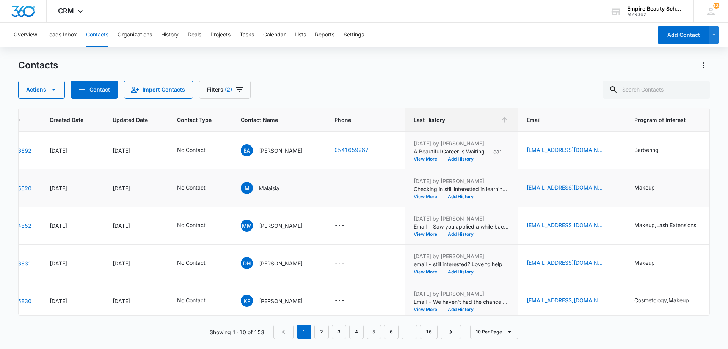
click at [429, 195] on button "View More" at bounding box center [428, 196] width 29 height 5
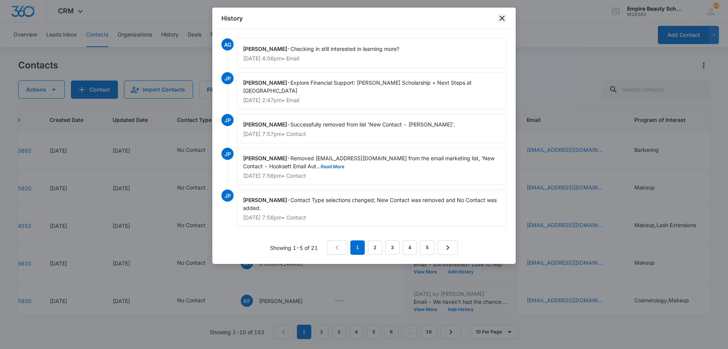
click at [501, 16] on icon "close" at bounding box center [502, 18] width 5 height 5
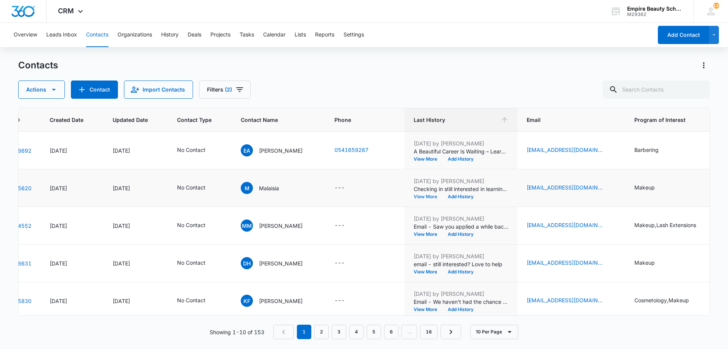
click at [417, 199] on button "View More" at bounding box center [428, 196] width 29 height 5
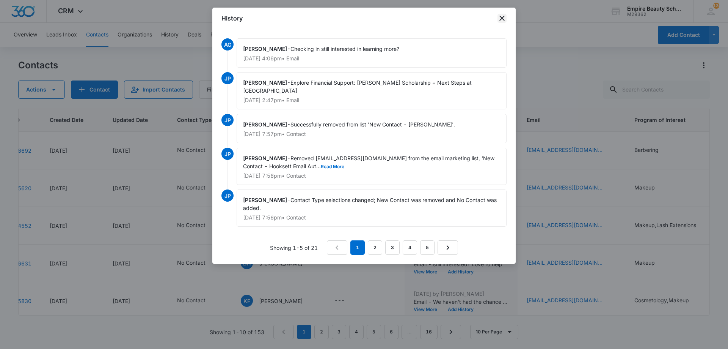
click at [504, 20] on icon "close" at bounding box center [502, 18] width 5 height 5
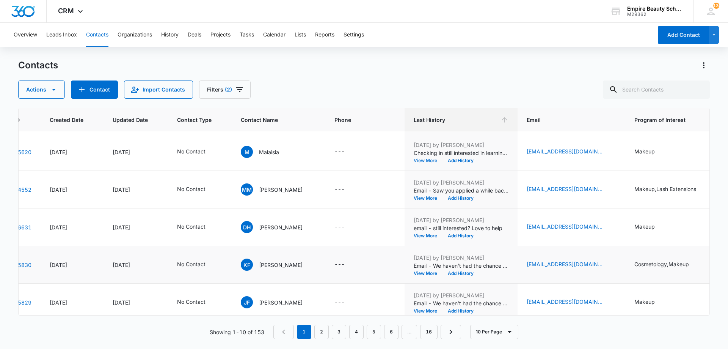
scroll to position [198, 42]
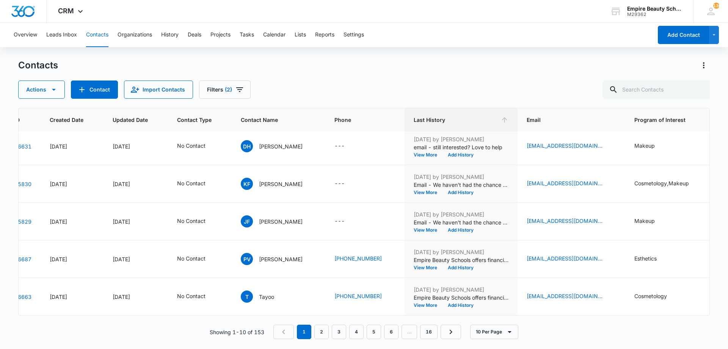
click at [365, 332] on nav "1 2 3 4 5 6 … 16" at bounding box center [367, 331] width 188 height 14
click at [356, 332] on link "4" at bounding box center [356, 331] width 14 height 14
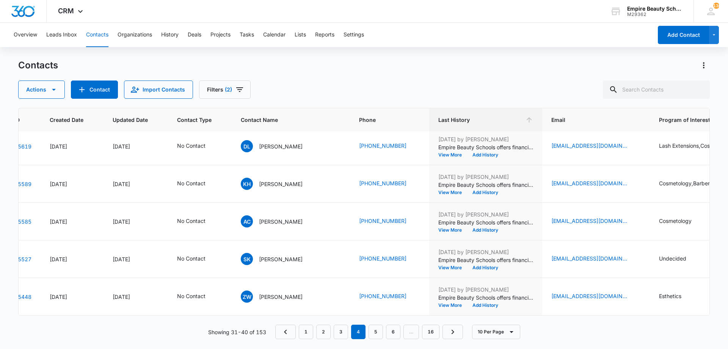
scroll to position [0, 42]
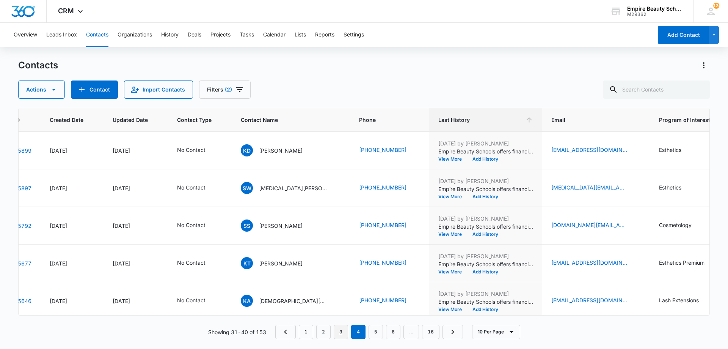
click at [343, 332] on link "3" at bounding box center [341, 331] width 14 height 14
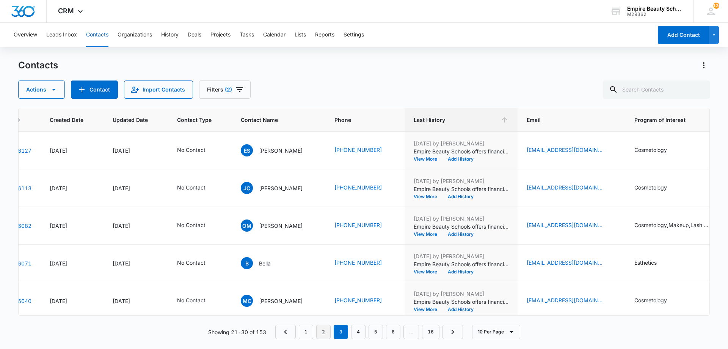
click at [324, 333] on link "2" at bounding box center [323, 331] width 14 height 14
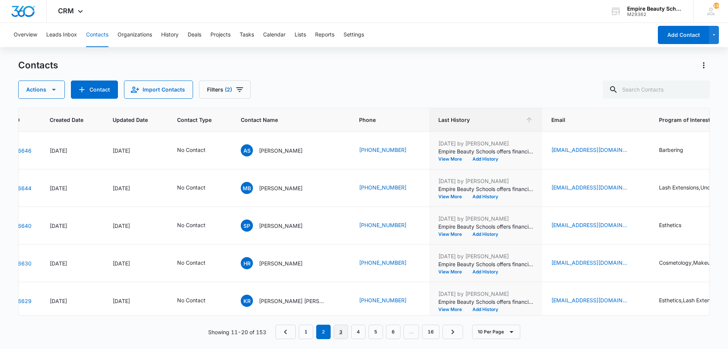
click at [335, 333] on link "3" at bounding box center [341, 331] width 14 height 14
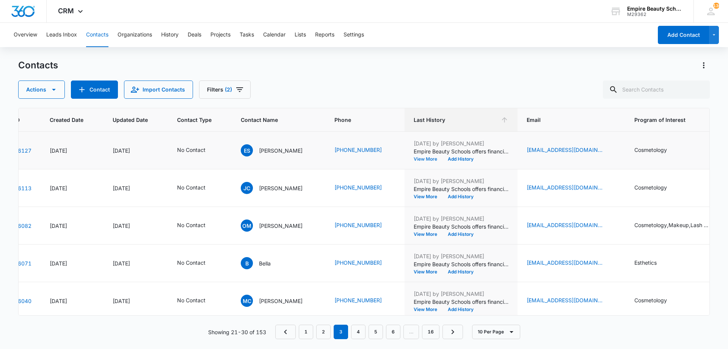
click at [428, 158] on button "View More" at bounding box center [428, 159] width 29 height 5
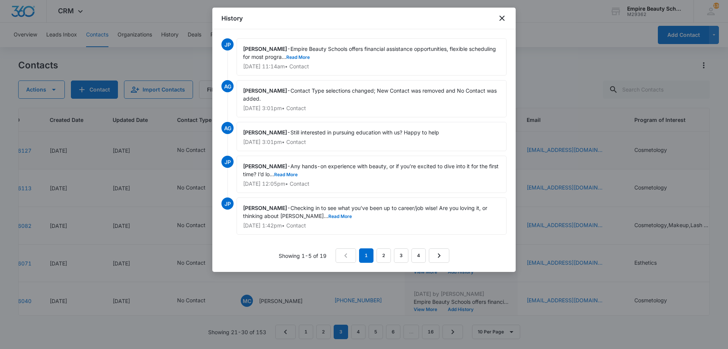
click at [328, 53] on div "[PERSON_NAME] - Empire Beauty Schools offers financial assistance opportunities…" at bounding box center [372, 56] width 270 height 37
click at [310, 58] on button "Read More" at bounding box center [298, 57] width 24 height 5
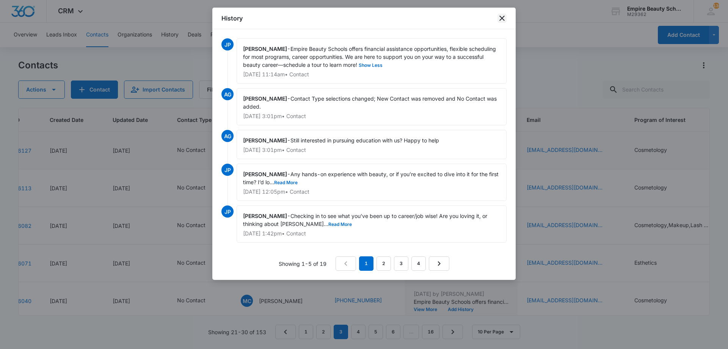
click at [500, 17] on icon "close" at bounding box center [502, 18] width 9 height 9
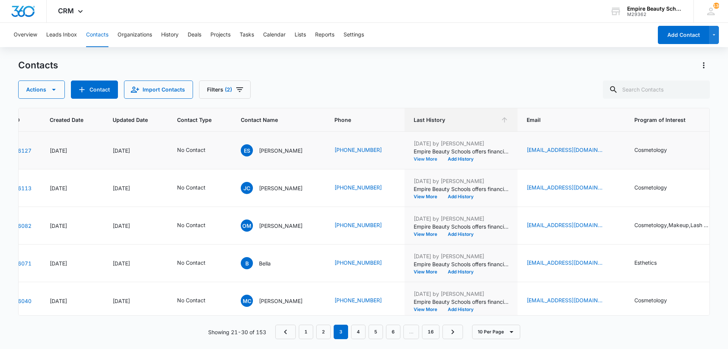
click at [421, 157] on button "View More" at bounding box center [428, 159] width 29 height 5
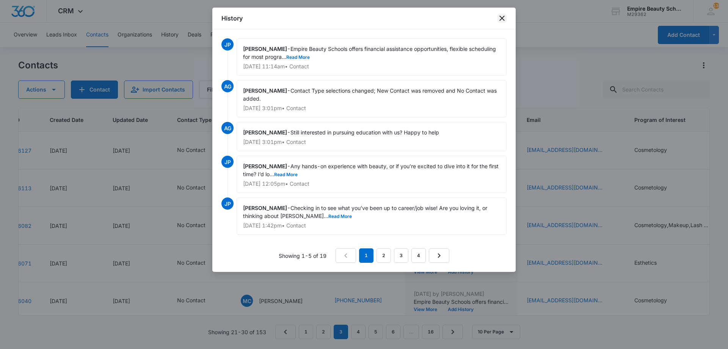
click at [500, 22] on icon "close" at bounding box center [502, 18] width 9 height 9
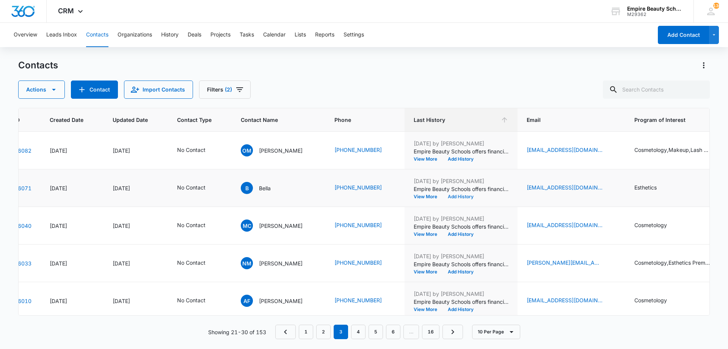
scroll to position [75, 42]
click at [460, 197] on button "Add History" at bounding box center [461, 196] width 36 height 5
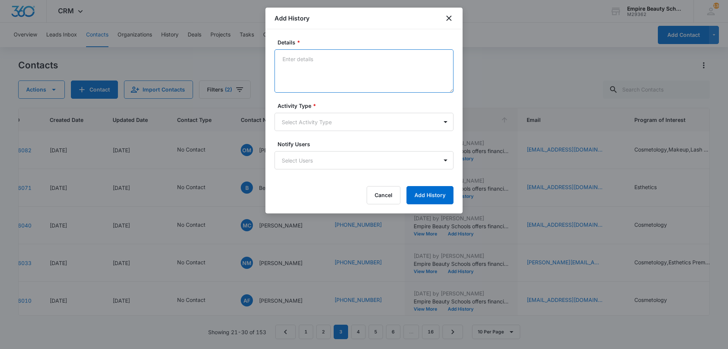
click at [307, 64] on textarea "Details *" at bounding box center [364, 70] width 179 height 43
paste textarea "Many students say their journey began the day they toured —that’s when everythi…"
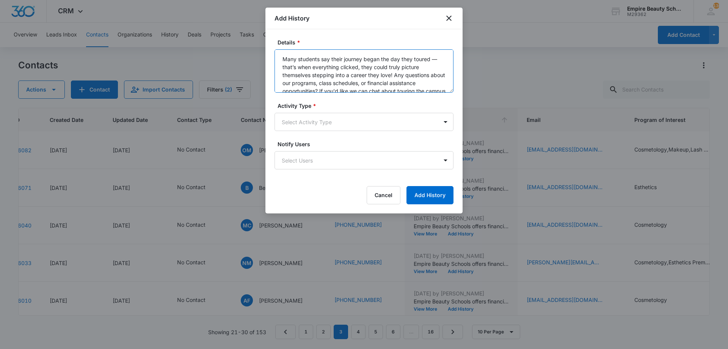
scroll to position [10, 0]
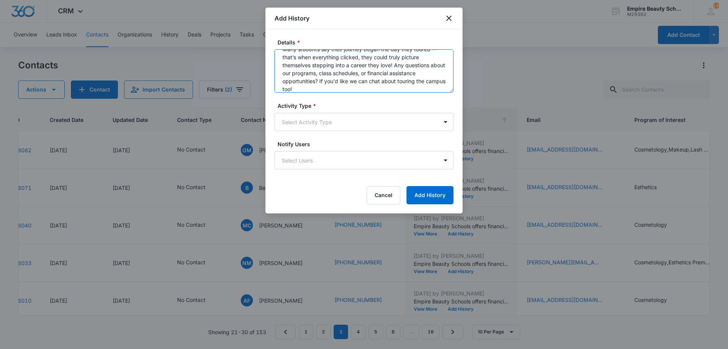
type textarea "Many students say their journey began the day they toured —that’s when everythi…"
click at [315, 132] on form "Details * Many students say their journey began the day they toured —that’s whe…" at bounding box center [364, 121] width 179 height 166
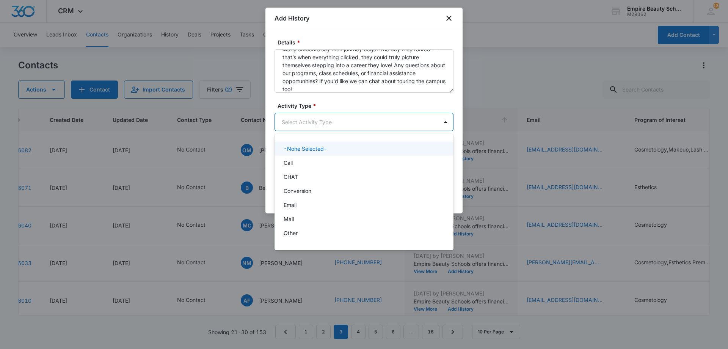
click at [314, 123] on body "CRM Apps Forms CRM Email Shop Payments POS Files Brand Settings Empire Beauty S…" at bounding box center [364, 174] width 728 height 349
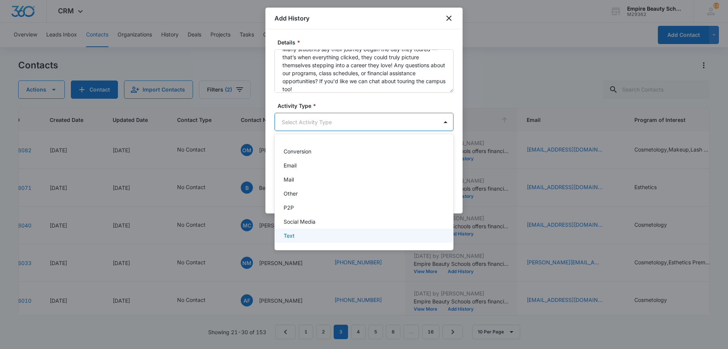
click at [299, 235] on div "Text" at bounding box center [363, 235] width 159 height 8
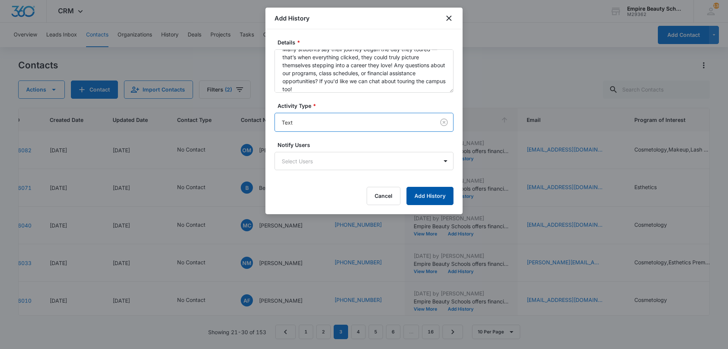
click at [423, 201] on button "Add History" at bounding box center [430, 196] width 47 height 18
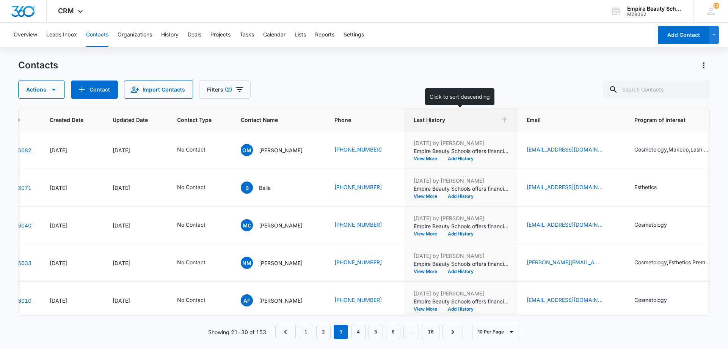
click at [455, 116] on span "Last History" at bounding box center [456, 120] width 84 height 8
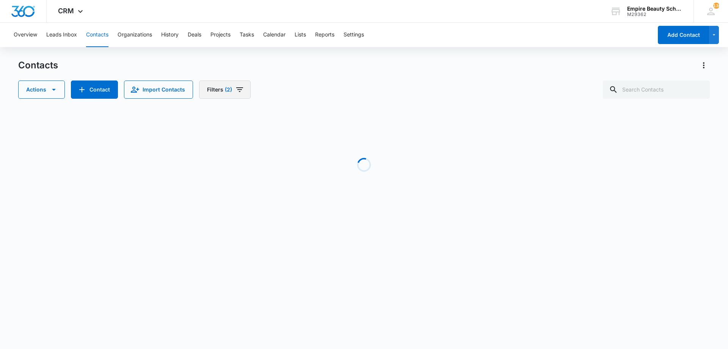
click at [235, 86] on icon "Filters" at bounding box center [239, 89] width 9 height 9
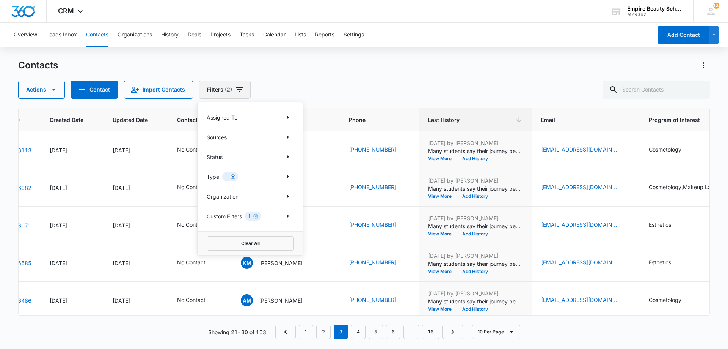
scroll to position [0, 42]
click at [234, 176] on icon "Clear" at bounding box center [233, 177] width 6 height 6
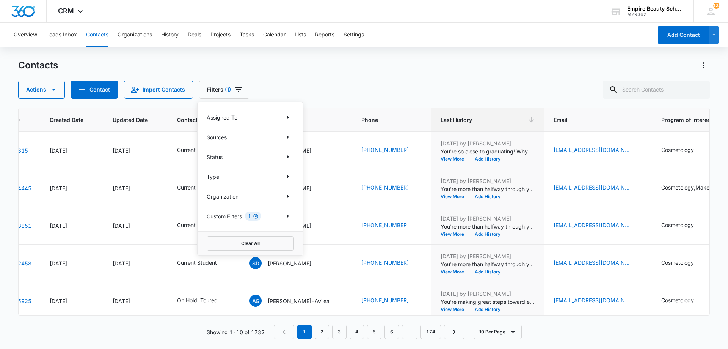
click at [256, 214] on icon "Clear" at bounding box center [255, 216] width 5 height 5
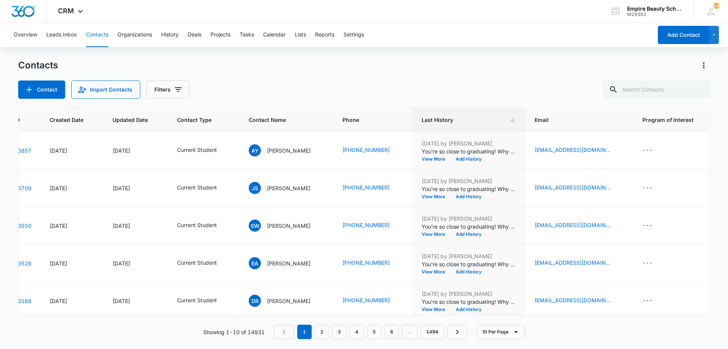
click at [560, 82] on div "Contact Import Contacts Filters" at bounding box center [364, 89] width 692 height 18
click at [660, 90] on input "text" at bounding box center [656, 89] width 107 height 18
click at [189, 88] on div "Contact Import Contacts Filters" at bounding box center [364, 89] width 692 height 18
click at [177, 89] on icon "Filters" at bounding box center [178, 89] width 7 height 5
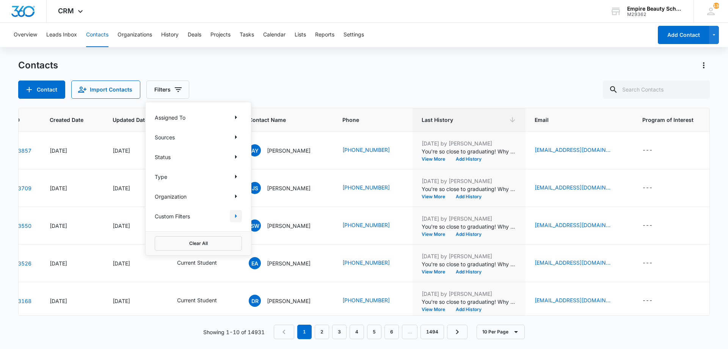
click at [236, 216] on icon "Show Custom Filters filters" at bounding box center [236, 216] width 2 height 4
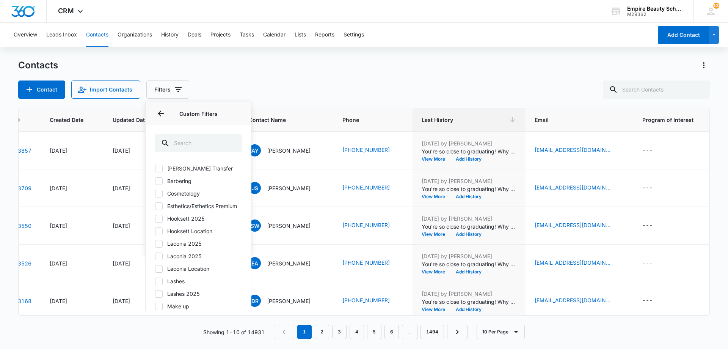
click at [194, 222] on label "Hooksett 2025" at bounding box center [198, 218] width 87 height 8
click at [155, 218] on input "Hooksett 2025" at bounding box center [155, 218] width 0 height 0
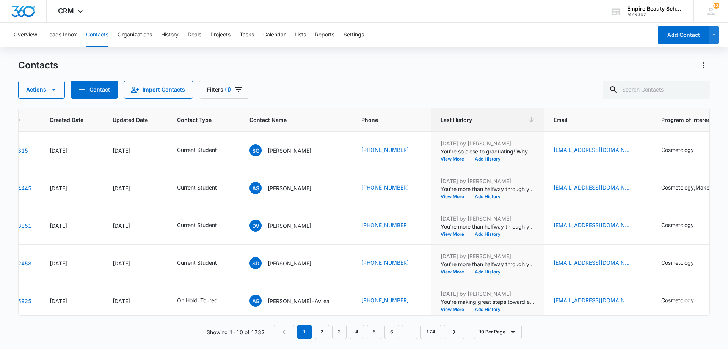
click at [387, 71] on div "Contacts" at bounding box center [364, 65] width 692 height 12
click at [485, 122] on span "Last History" at bounding box center [483, 120] width 84 height 8
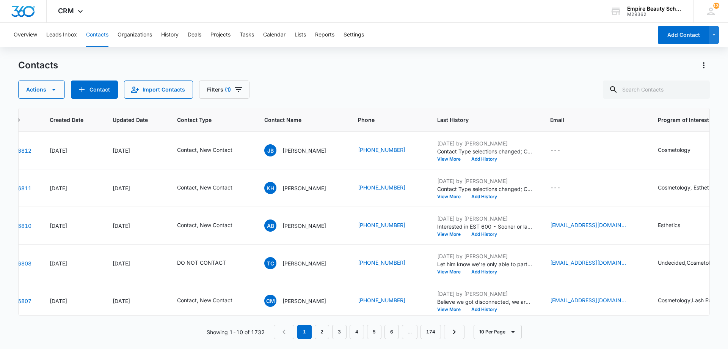
click at [325, 102] on div "Contacts Actions Contact Import Contacts Filters (1) ID Created Date Updated Da…" at bounding box center [364, 203] width 692 height 289
click at [331, 187] on icon "Contact Name - Katie Hogan - Select to Edit Field" at bounding box center [335, 186] width 9 height 9
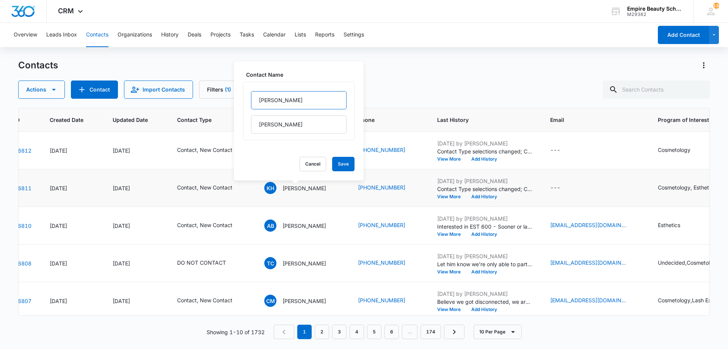
click at [277, 106] on input "[PERSON_NAME]" at bounding box center [299, 100] width 96 height 18
type input "Katey"
click at [332, 160] on button "Save" at bounding box center [343, 164] width 22 height 14
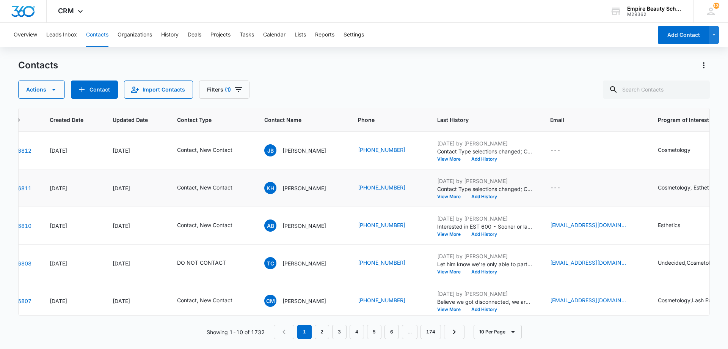
click at [237, 187] on icon "Contact Type - Contact, New Contact - Select to Edit Field" at bounding box center [241, 187] width 9 height 9
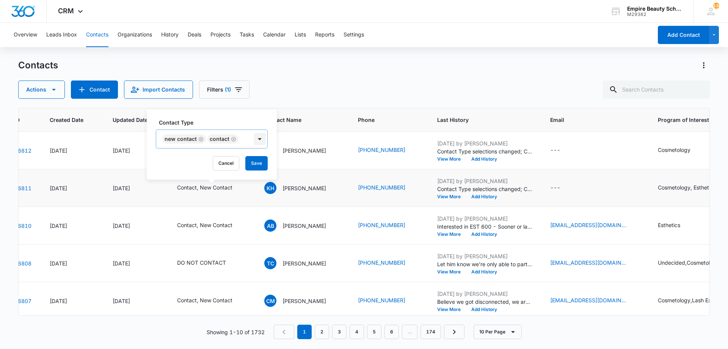
drag, startPoint x: 255, startPoint y: 138, endPoint x: 243, endPoint y: 143, distance: 12.8
click at [255, 138] on div at bounding box center [260, 139] width 12 height 12
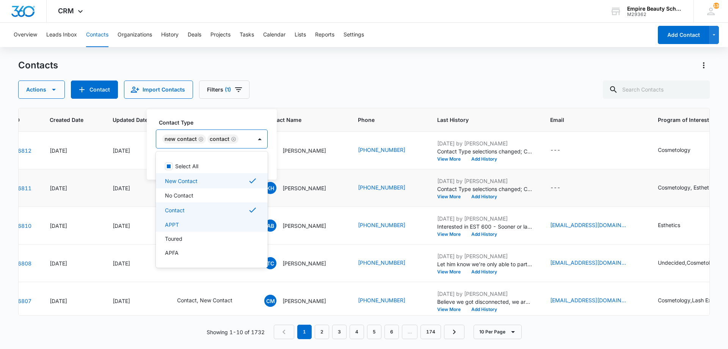
click at [187, 222] on div "APPT" at bounding box center [211, 224] width 92 height 8
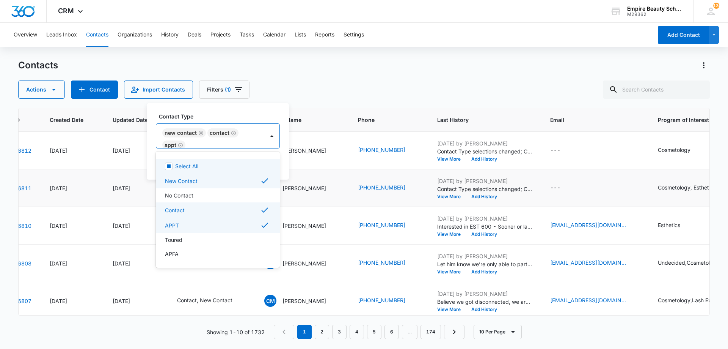
click at [232, 132] on icon "Remove Contact" at bounding box center [233, 133] width 5 height 6
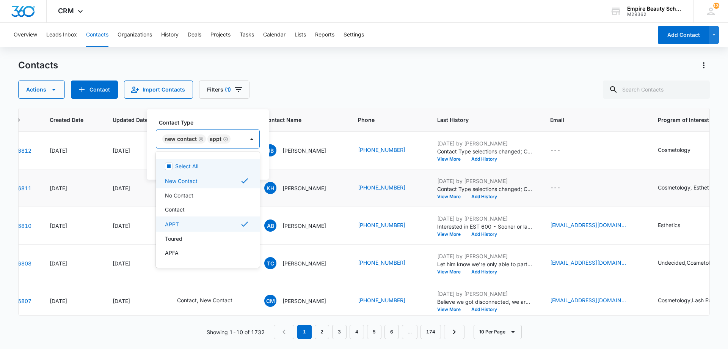
click at [228, 118] on div "Contact Type option Contact, deselected. 16 results available. Use Up and Down …" at bounding box center [208, 144] width 122 height 70
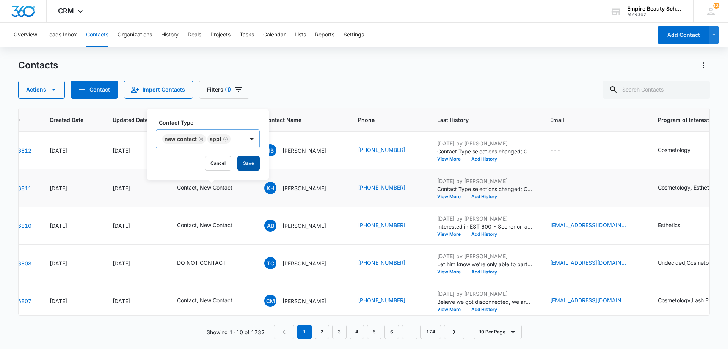
click at [242, 157] on button "Save" at bounding box center [248, 163] width 22 height 14
click at [484, 198] on button "Add History" at bounding box center [484, 196] width 36 height 5
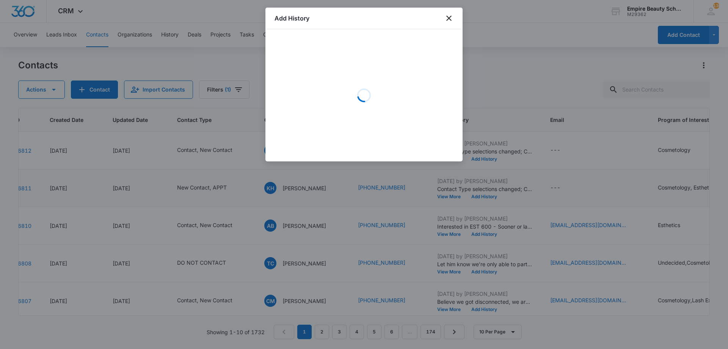
click at [346, 89] on div "Loading" at bounding box center [364, 95] width 179 height 114
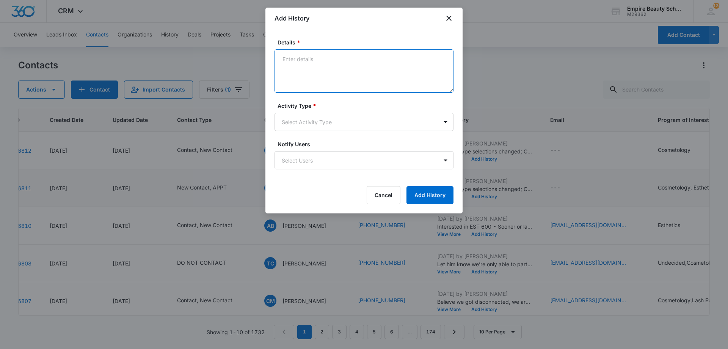
click at [331, 78] on textarea "Details *" at bounding box center [364, 70] width 179 height 43
type textarea "Set APPT for [DATE] 2:30pm with [PERSON_NAME]"
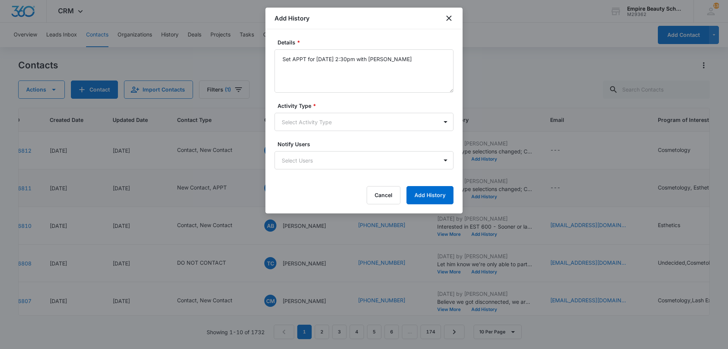
click at [335, 109] on label "Activity Type *" at bounding box center [367, 106] width 179 height 8
click at [332, 125] on body "CRM Apps Forms CRM Email Shop Payments POS Files Brand Settings Empire Beauty S…" at bounding box center [364, 174] width 728 height 349
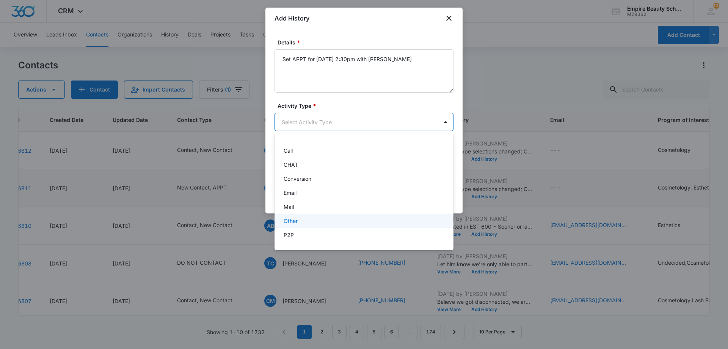
scroll to position [39, 0]
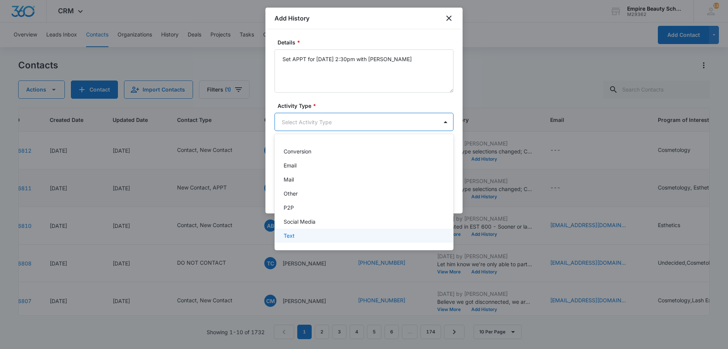
click at [309, 232] on div "Text" at bounding box center [363, 235] width 159 height 8
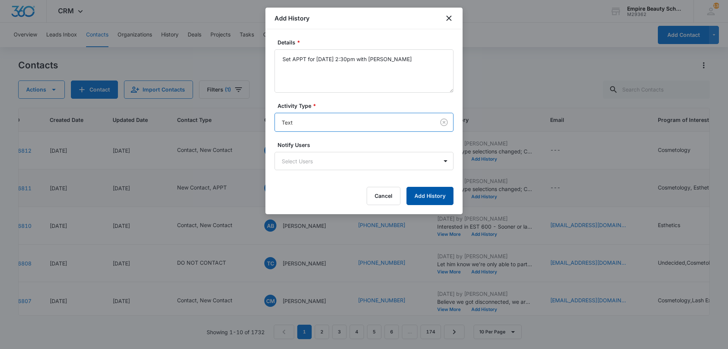
click at [416, 196] on button "Add History" at bounding box center [430, 196] width 47 height 18
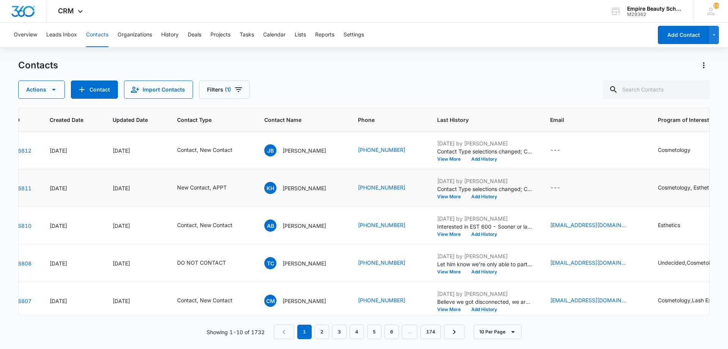
click at [478, 193] on div "[DATE] by [PERSON_NAME] Contact Type selections changed; Contact was added. Vie…" at bounding box center [484, 188] width 95 height 22
click at [478, 196] on button "Add History" at bounding box center [484, 196] width 36 height 5
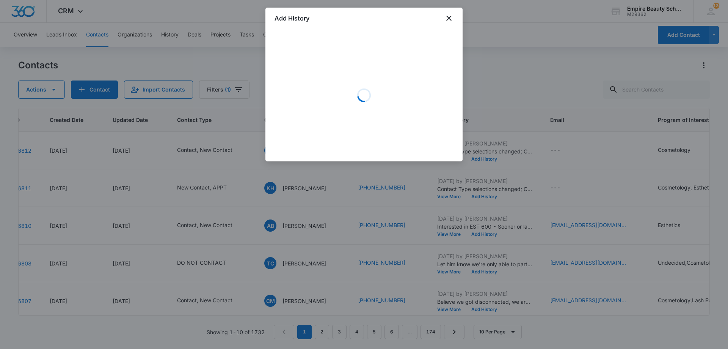
click at [352, 66] on div "Loading" at bounding box center [364, 95] width 179 height 114
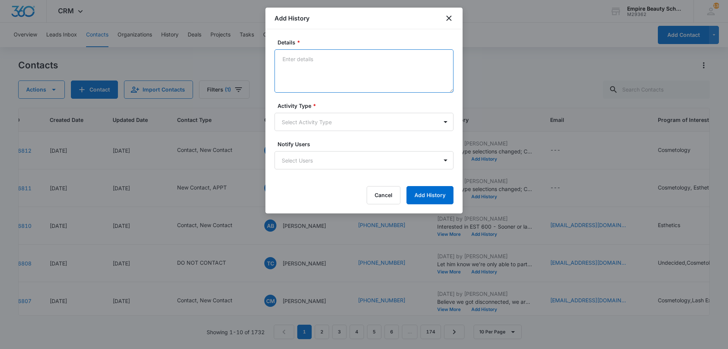
click at [302, 61] on textarea "Details *" at bounding box center [364, 70] width 179 height 43
type textarea "APPT confirmation with docs needed"
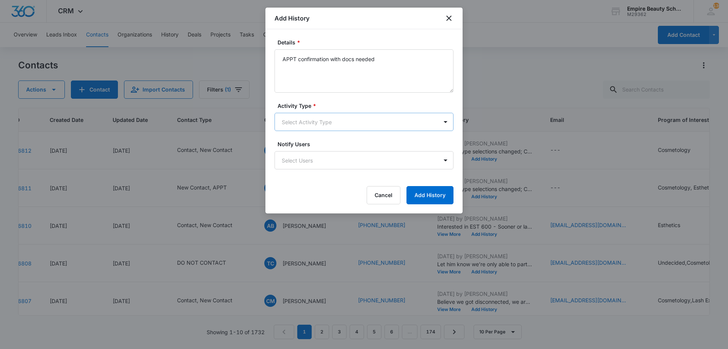
click at [326, 122] on body "CRM Apps Forms CRM Email Shop Payments POS Files Brand Settings Empire Beauty S…" at bounding box center [364, 174] width 728 height 349
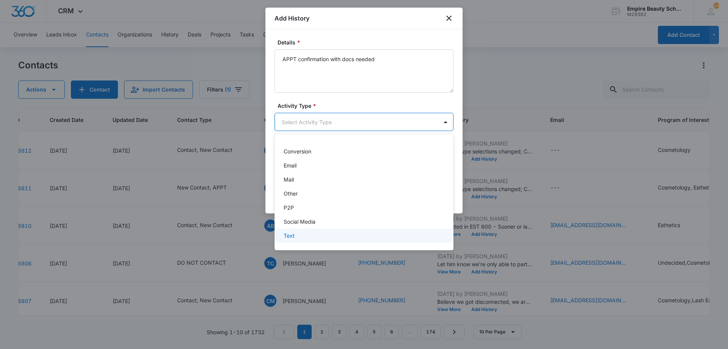
click at [297, 235] on div "Text" at bounding box center [363, 235] width 159 height 8
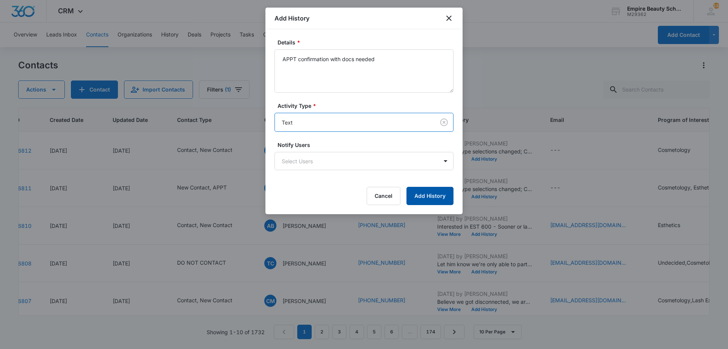
click at [417, 192] on button "Add History" at bounding box center [430, 196] width 47 height 18
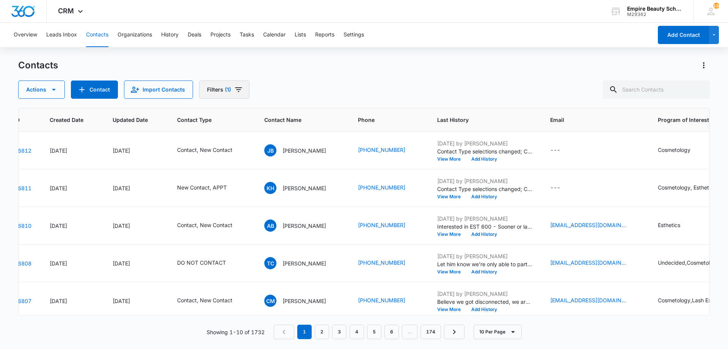
click at [221, 90] on button "Filters (1)" at bounding box center [224, 89] width 50 height 18
click at [348, 67] on div "Contacts" at bounding box center [364, 65] width 692 height 12
click at [238, 92] on icon "Filters" at bounding box center [238, 89] width 9 height 9
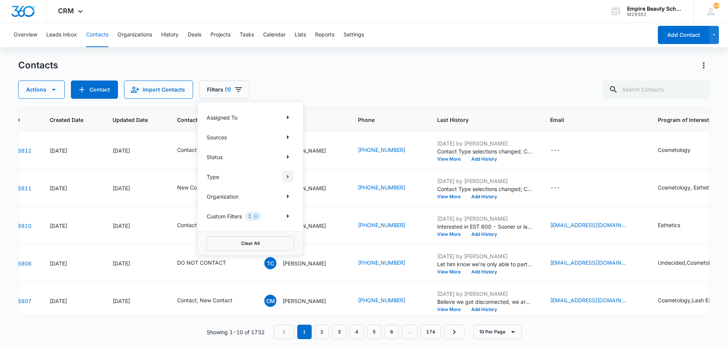
click at [283, 178] on button "Show Type filters" at bounding box center [288, 176] width 12 height 12
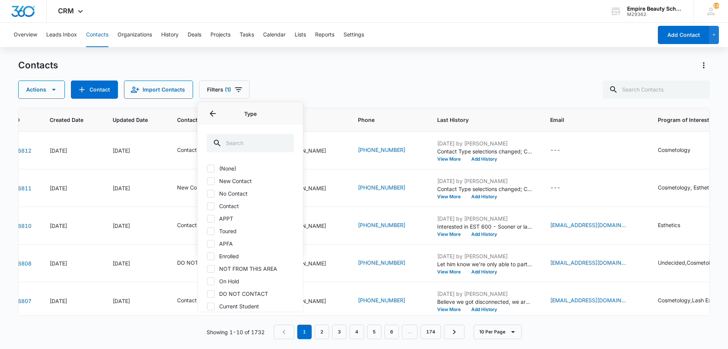
click at [212, 194] on icon at bounding box center [210, 193] width 7 height 7
click at [207, 193] on input "No Contact" at bounding box center [207, 193] width 0 height 0
checkbox input "true"
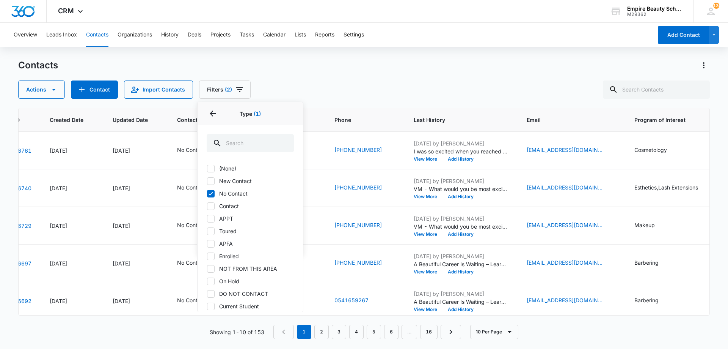
click at [415, 68] on div "Contacts" at bounding box center [364, 65] width 692 height 12
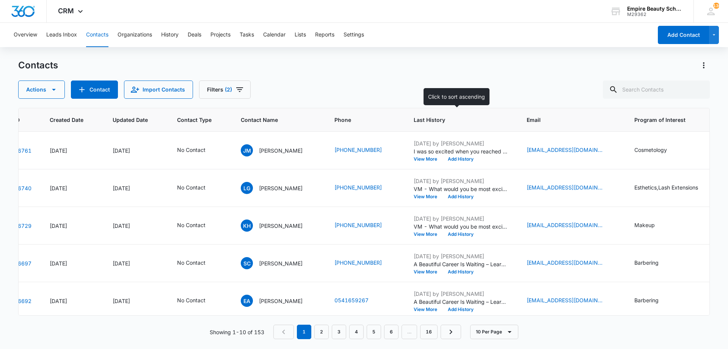
click at [418, 119] on span "Last History" at bounding box center [456, 120] width 84 height 8
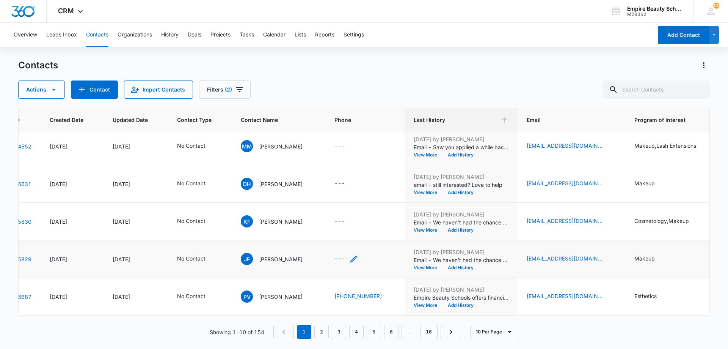
scroll to position [198, 42]
click at [322, 333] on link "2" at bounding box center [321, 331] width 14 height 14
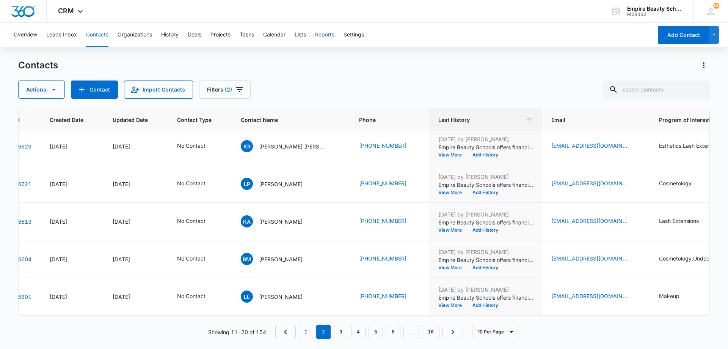
click at [320, 35] on button "Reports" at bounding box center [324, 35] width 19 height 24
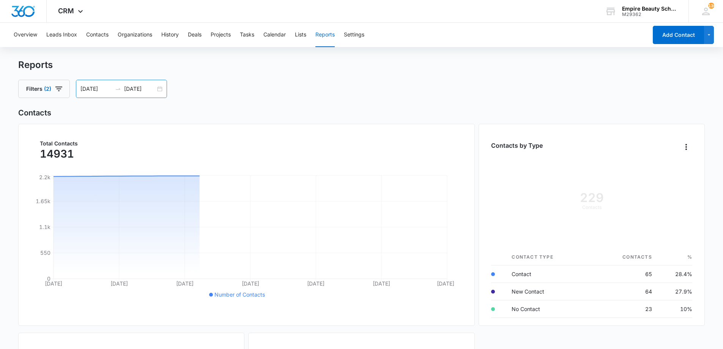
click at [156, 90] on div "[DATE] [DATE]" at bounding box center [121, 89] width 91 height 18
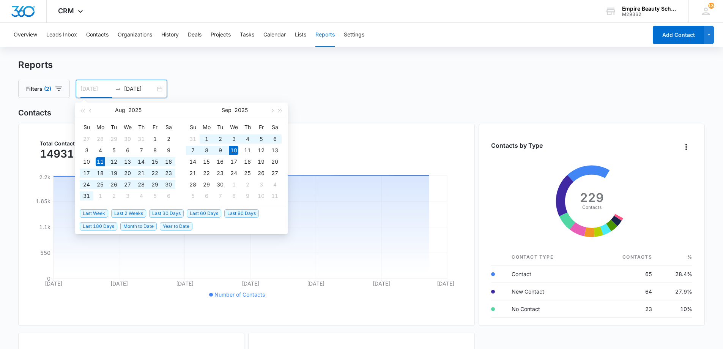
type input "[DATE]"
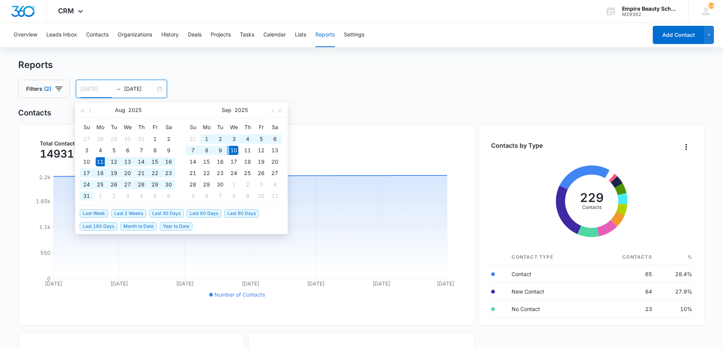
click at [235, 152] on div "10" at bounding box center [233, 150] width 9 height 9
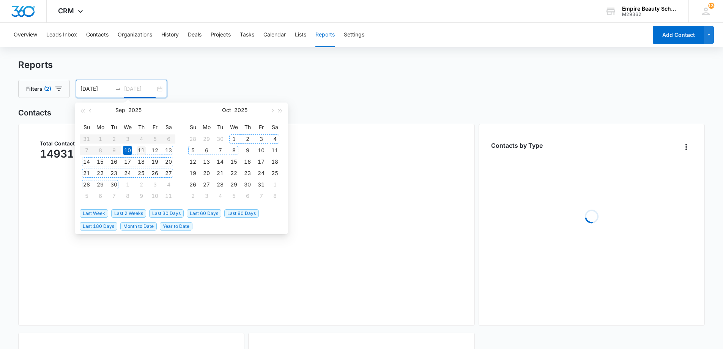
type input "[DATE]"
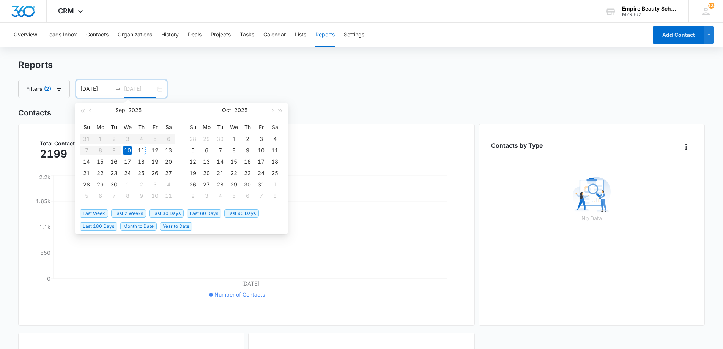
click at [139, 146] on div "11" at bounding box center [141, 150] width 9 height 9
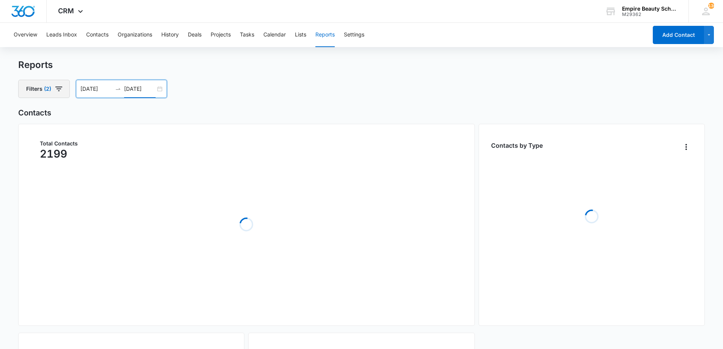
click at [61, 91] on icon "button" at bounding box center [58, 88] width 9 height 9
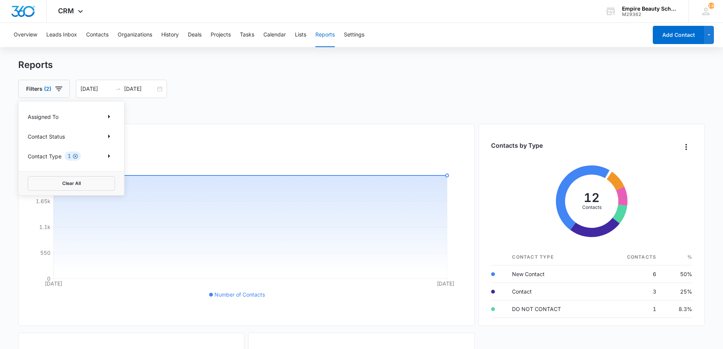
click at [76, 155] on icon "Clear" at bounding box center [75, 156] width 6 height 6
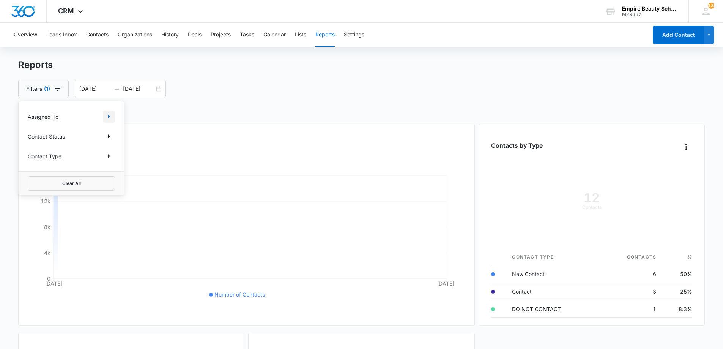
click at [106, 118] on icon "Show Assigned To filters" at bounding box center [108, 116] width 9 height 9
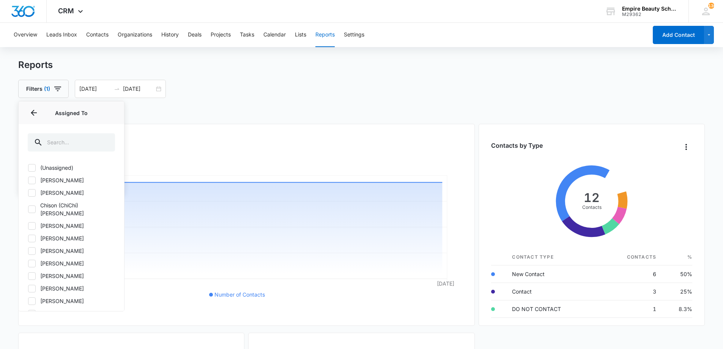
click at [35, 247] on icon at bounding box center [31, 250] width 7 height 7
click at [28, 250] on input "[PERSON_NAME]" at bounding box center [28, 250] width 0 height 0
checkbox input "true"
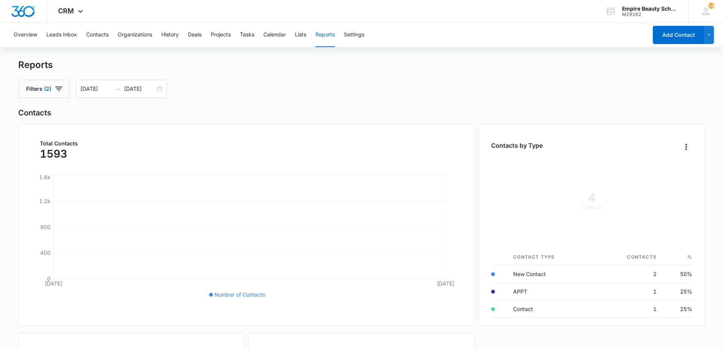
click at [206, 82] on div "Filters (2) [DATE] [DATE] [DATE] Su Mo Tu We Th Fr Sa 31 1 2 3 4 5 6 7 8 9 10 1…" at bounding box center [361, 89] width 687 height 18
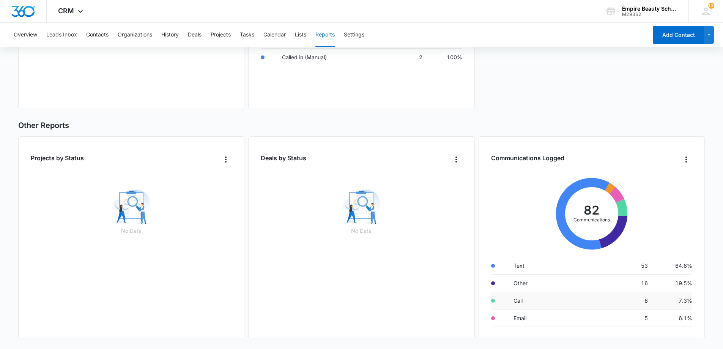
scroll to position [32, 0]
click at [163, 32] on button "History" at bounding box center [169, 35] width 17 height 24
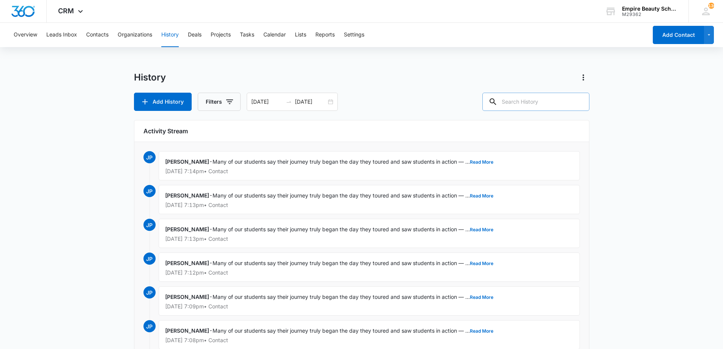
drag, startPoint x: 534, startPoint y: 94, endPoint x: 533, endPoint y: 100, distance: 6.1
click at [534, 95] on input "text" at bounding box center [535, 102] width 107 height 18
type input "APPT"
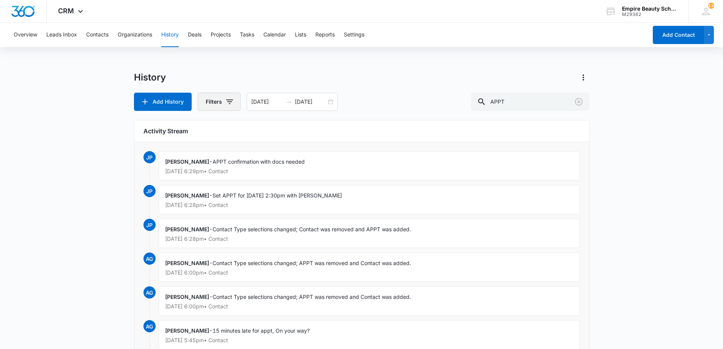
click at [228, 97] on button "Filters" at bounding box center [219, 102] width 43 height 18
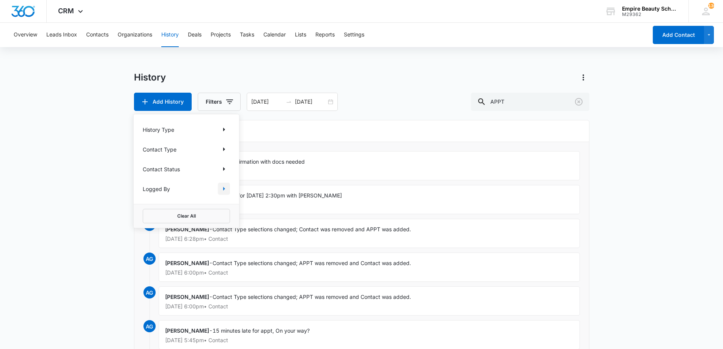
click at [221, 187] on icon "Show Logged By filters" at bounding box center [223, 188] width 9 height 9
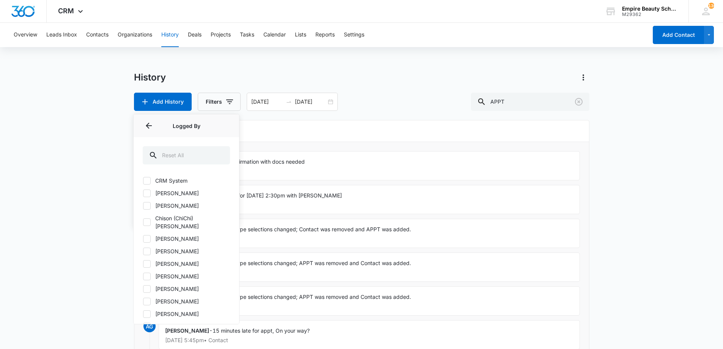
click at [147, 260] on icon at bounding box center [146, 263] width 7 height 7
click at [143, 263] on input "[PERSON_NAME]" at bounding box center [143, 263] width 0 height 0
checkbox input "true"
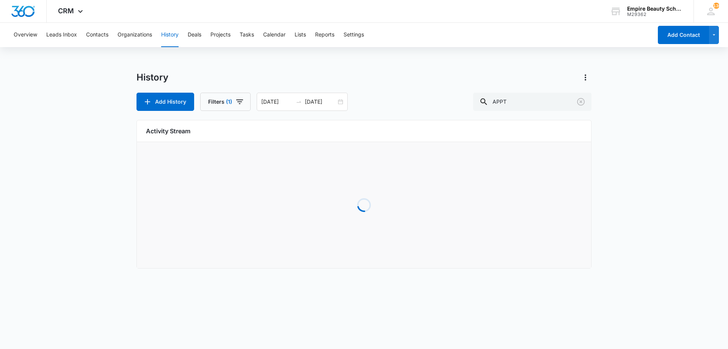
click at [104, 206] on main "History Add History Filters (1) [DATE] [DATE] APPT Activity Stream Loading" at bounding box center [364, 174] width 728 height 206
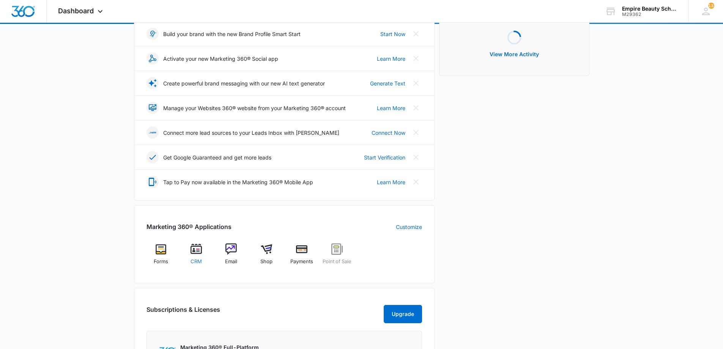
scroll to position [113, 0]
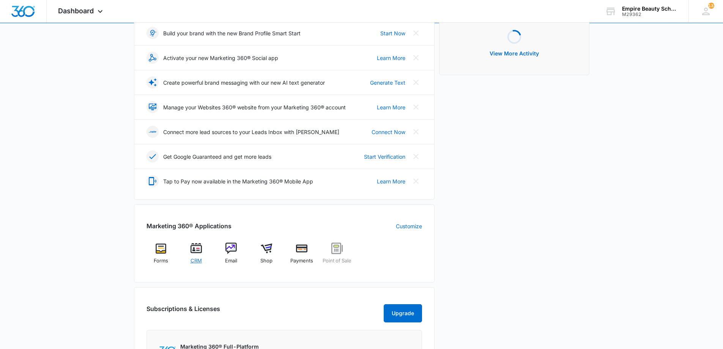
click at [194, 248] on img at bounding box center [195, 247] width 11 height 11
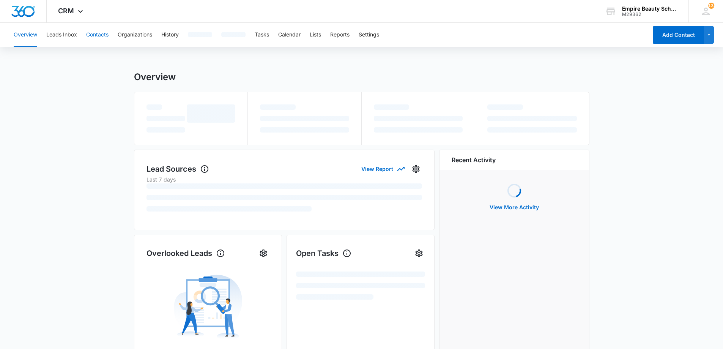
click at [94, 35] on button "Contacts" at bounding box center [97, 35] width 22 height 24
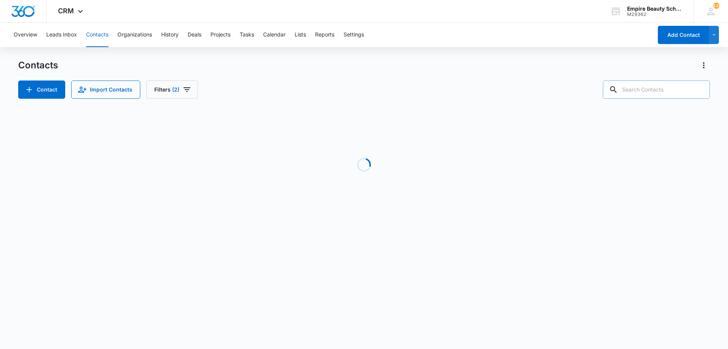
click at [650, 87] on input "text" at bounding box center [656, 89] width 107 height 18
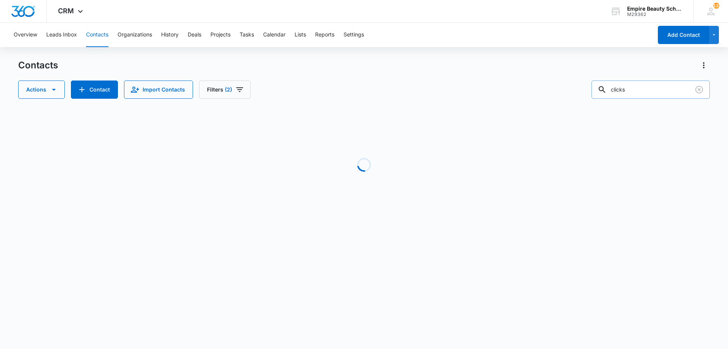
type input "clicks"
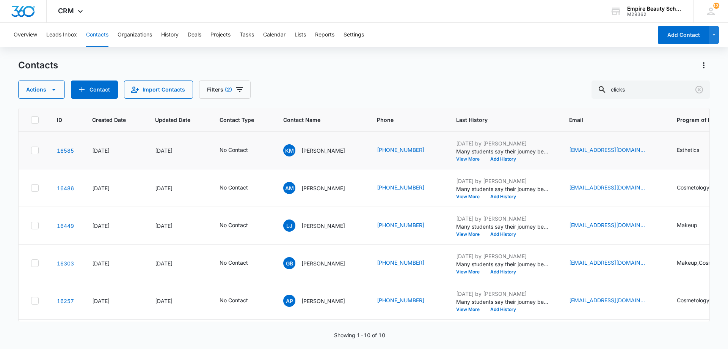
click at [480, 157] on button "View More" at bounding box center [470, 159] width 29 height 5
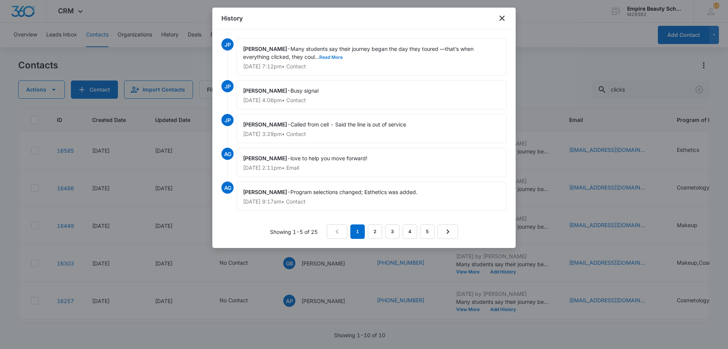
click at [334, 57] on button "Read More" at bounding box center [331, 57] width 24 height 5
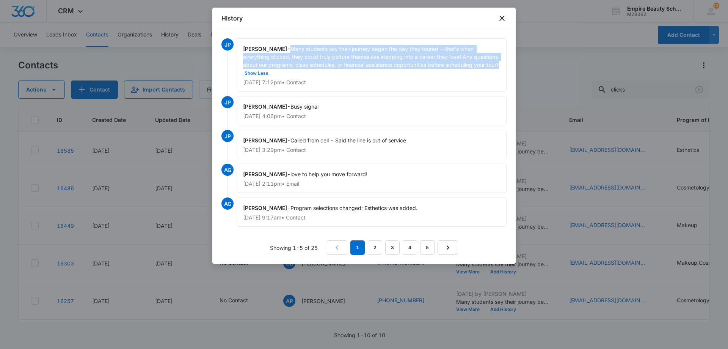
drag, startPoint x: 295, startPoint y: 47, endPoint x: 256, endPoint y: 73, distance: 47.5
click at [256, 73] on span "Many students say their journey began the day they toured —that’s when everythi…" at bounding box center [371, 61] width 256 height 30
copy span "Many students say their journey began the day they toured —that’s when everythi…"
click at [504, 18] on icon "close" at bounding box center [502, 18] width 9 height 9
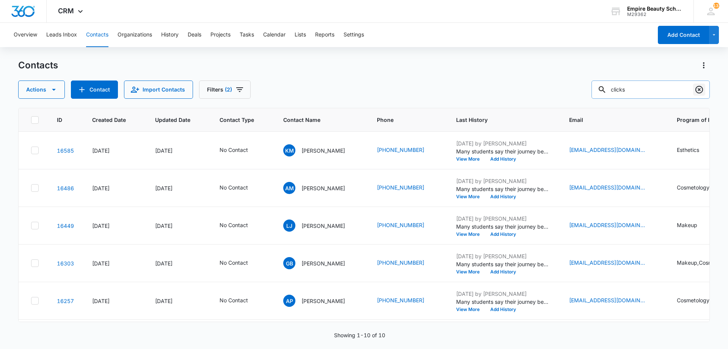
click at [694, 89] on button "Clear" at bounding box center [699, 89] width 12 height 12
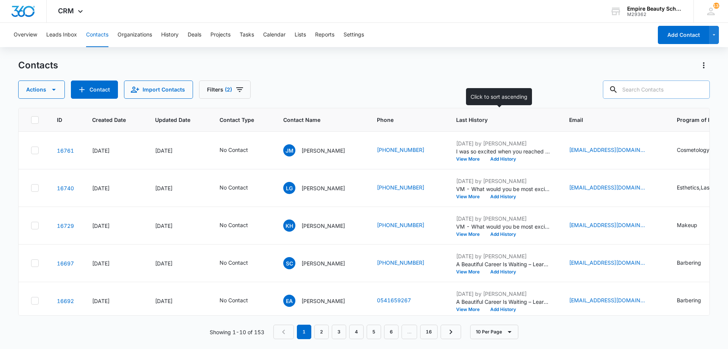
click at [482, 116] on span "Last History" at bounding box center [498, 120] width 84 height 8
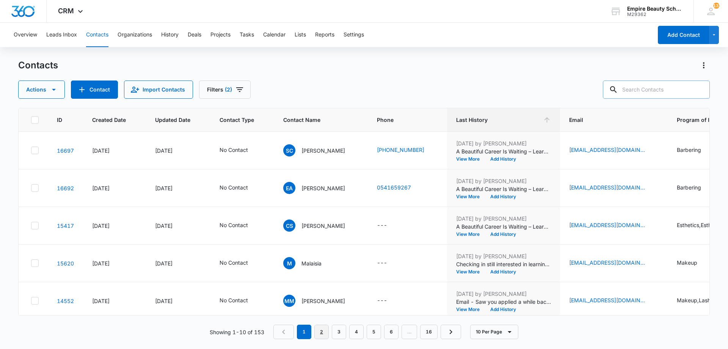
click at [324, 333] on link "2" at bounding box center [321, 331] width 14 height 14
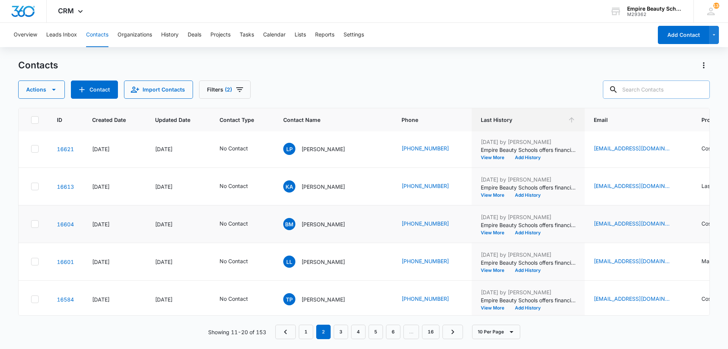
scroll to position [198, 0]
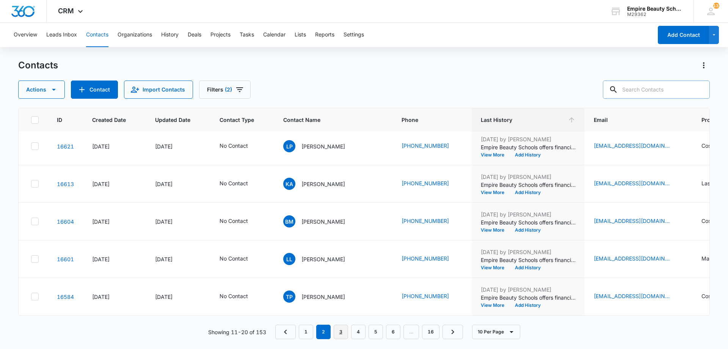
click at [336, 330] on link "3" at bounding box center [341, 331] width 14 height 14
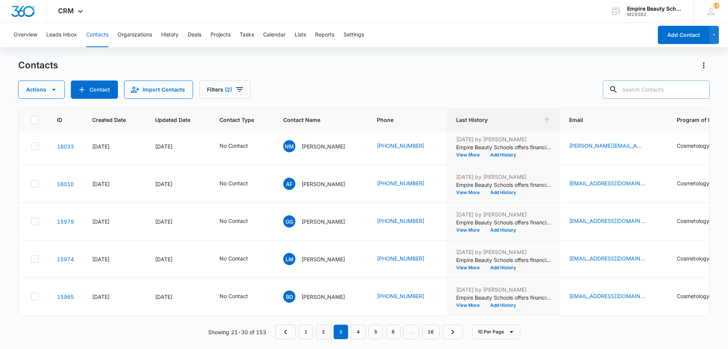
scroll to position [0, 0]
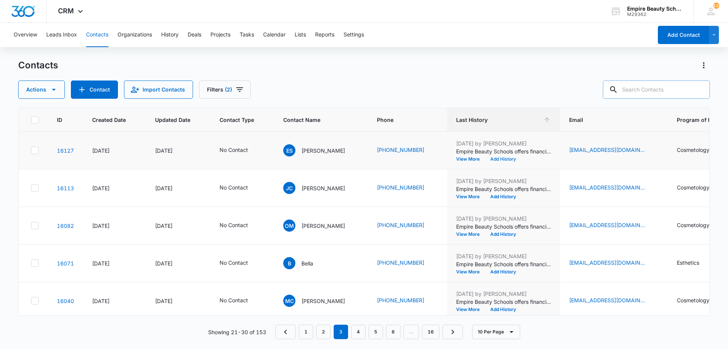
click at [499, 159] on button "Add History" at bounding box center [503, 159] width 36 height 5
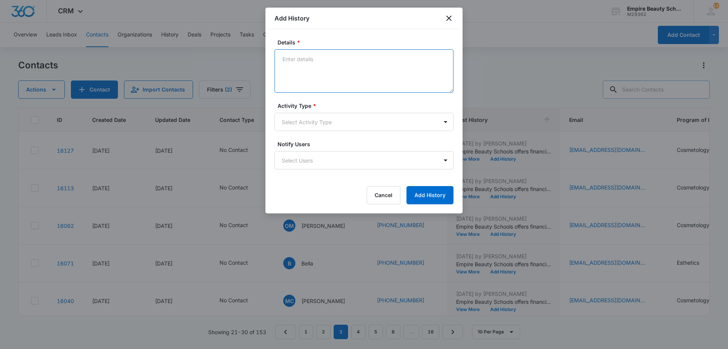
drag, startPoint x: 325, startPoint y: 67, endPoint x: 310, endPoint y: 57, distance: 17.8
click at [310, 57] on textarea "Details *" at bounding box center [364, 70] width 179 height 43
paste textarea "Many students say their journey began the day they toured —that’s when everythi…"
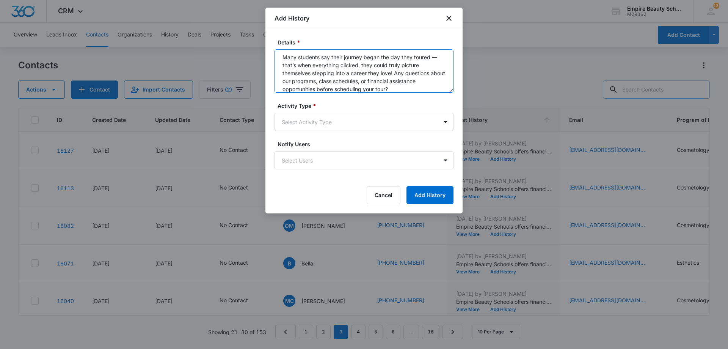
scroll to position [8, 0]
drag, startPoint x: 392, startPoint y: 89, endPoint x: 317, endPoint y: 86, distance: 74.8
click at [317, 86] on textarea "Many students say their journey began the day they toured —that’s when everythi…" at bounding box center [364, 70] width 179 height 43
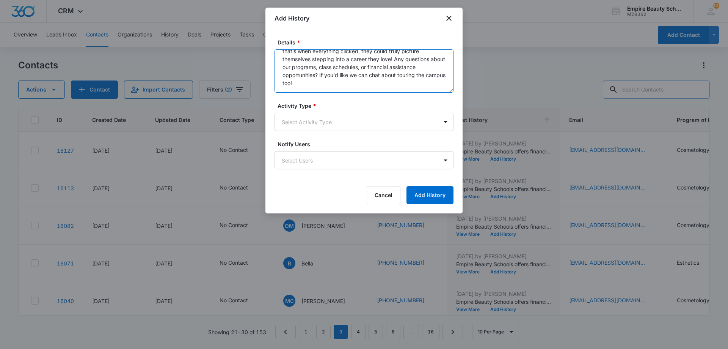
drag, startPoint x: 284, startPoint y: 58, endPoint x: 423, endPoint y: 93, distance: 143.6
click at [423, 93] on form "Details * Many students say their journey began the day they toured —that’s whe…" at bounding box center [364, 121] width 179 height 166
type textarea "Many students say their journey began the day they toured —that’s when everythi…"
click at [327, 121] on body "CRM Apps Forms CRM Email Shop Payments POS Files Brand Settings Empire Beauty S…" at bounding box center [364, 174] width 728 height 349
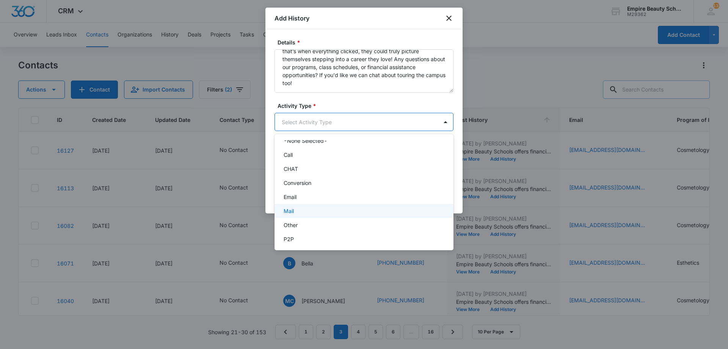
scroll to position [39, 0]
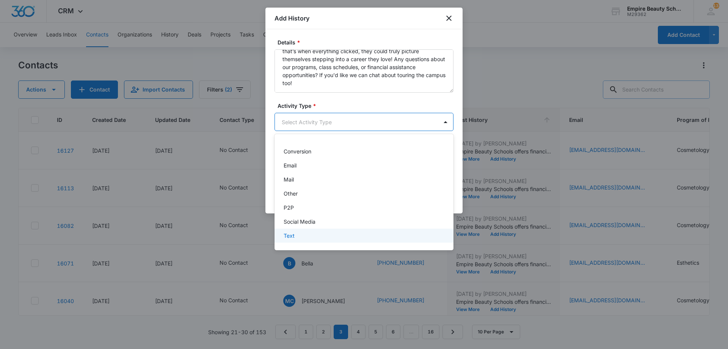
click at [301, 231] on div "Text" at bounding box center [364, 235] width 179 height 14
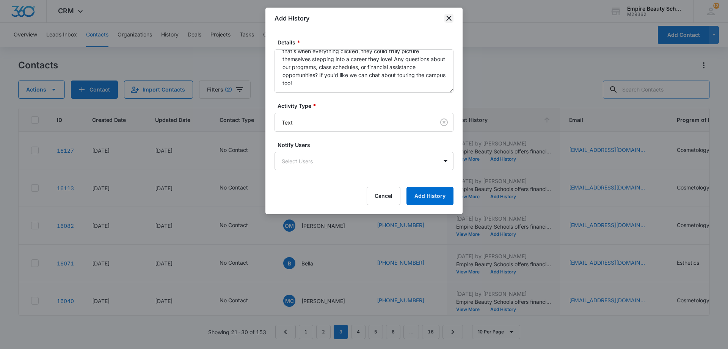
click at [452, 17] on icon "close" at bounding box center [449, 18] width 9 height 9
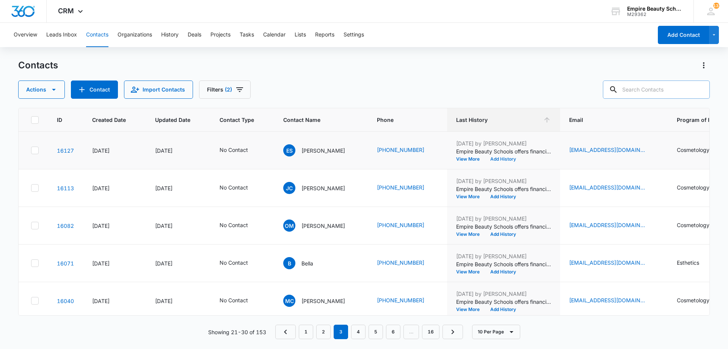
click at [512, 159] on button "Add History" at bounding box center [503, 159] width 36 height 5
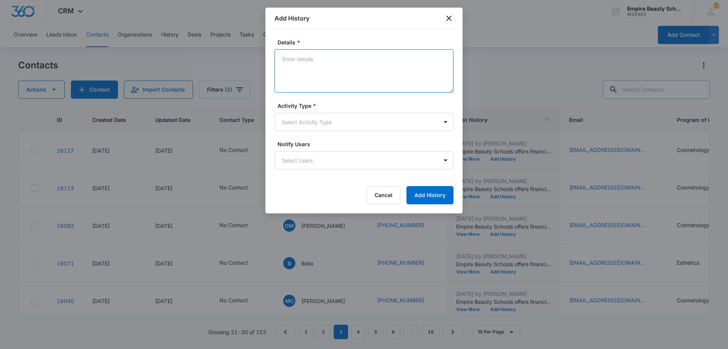
paste textarea "Many students say their journey began the day they toured —that’s when everythi…"
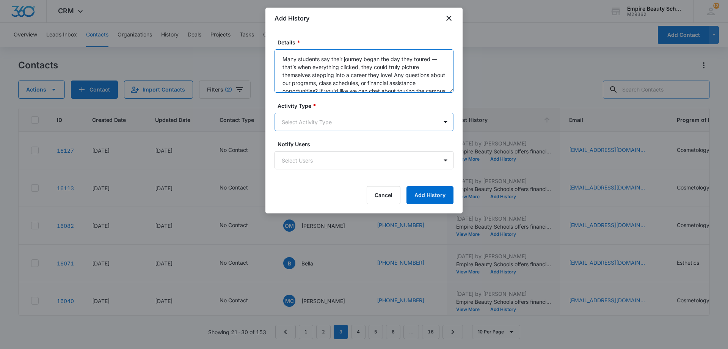
scroll to position [10, 0]
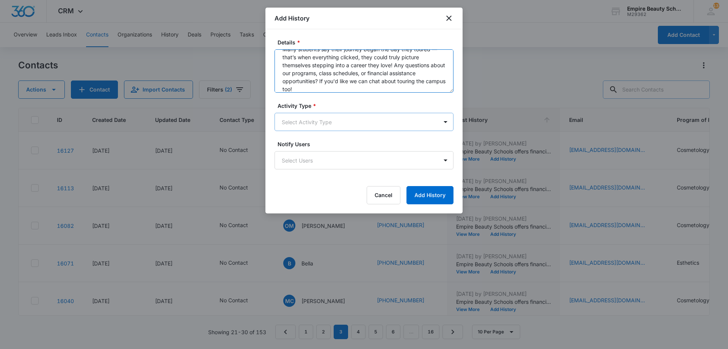
type textarea "Many students say their journey began the day they toured —that’s when everythi…"
click at [358, 119] on body "CRM Apps Forms CRM Email Shop Payments POS Files Brand Settings Empire Beauty S…" at bounding box center [364, 174] width 728 height 349
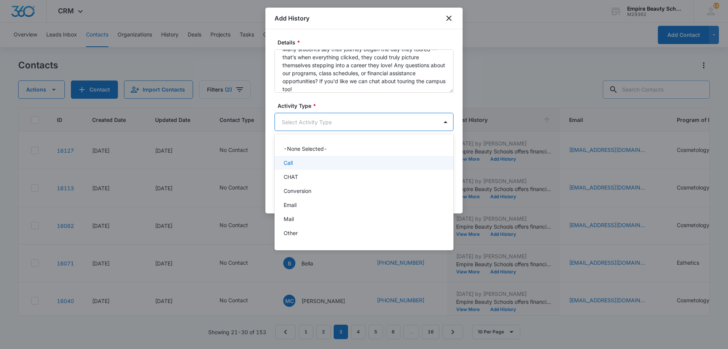
scroll to position [39, 0]
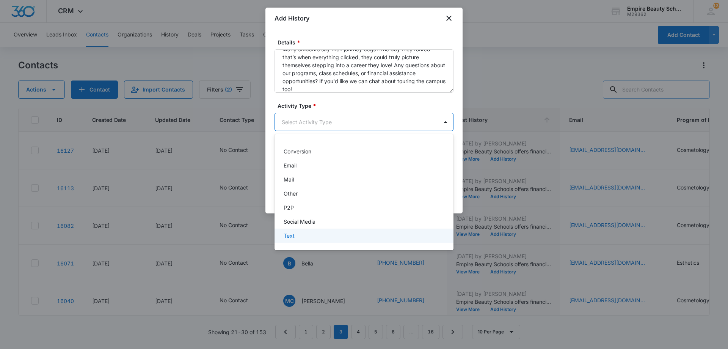
click at [318, 234] on div "Text" at bounding box center [363, 235] width 159 height 8
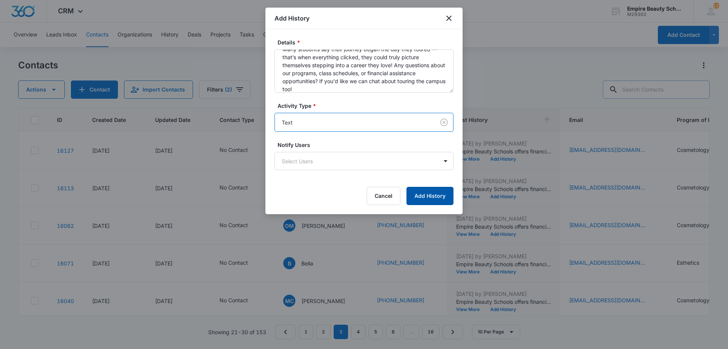
click at [430, 195] on button "Add History" at bounding box center [430, 196] width 47 height 18
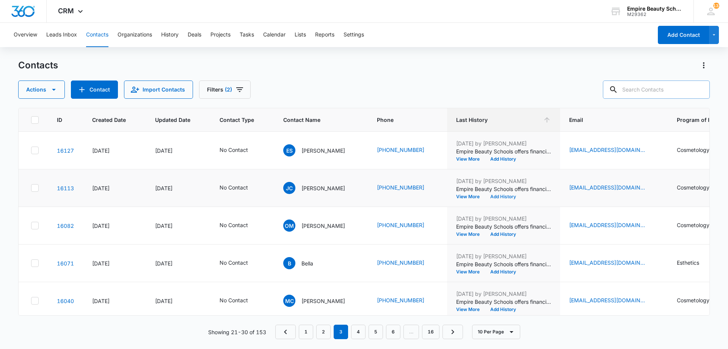
click at [497, 196] on button "Add History" at bounding box center [503, 196] width 36 height 5
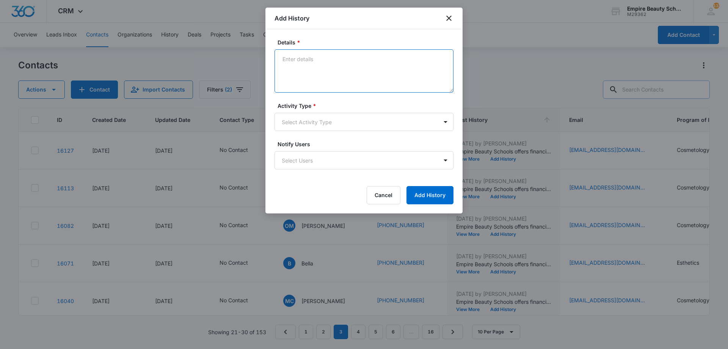
click at [296, 50] on textarea "Details *" at bounding box center [364, 70] width 179 height 43
paste textarea "Many students say their journey began the day they toured —that’s when everythi…"
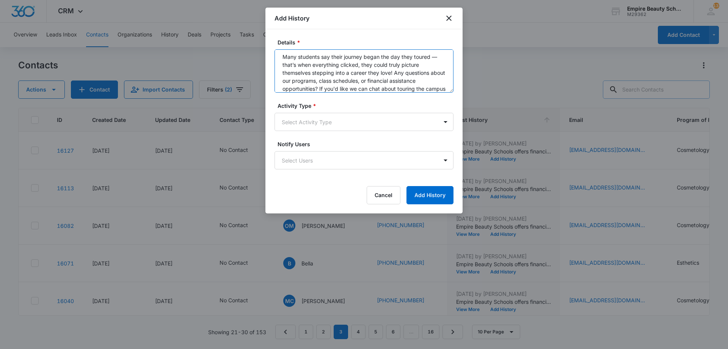
scroll to position [0, 0]
type textarea "Many students say their journey began the day they toured —that’s when everythi…"
click at [309, 125] on body "CRM Apps Forms CRM Email Shop Payments POS Files Brand Settings Empire Beauty S…" at bounding box center [364, 174] width 728 height 349
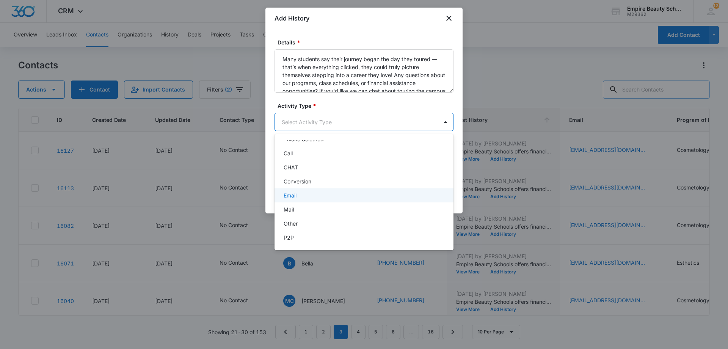
scroll to position [39, 0]
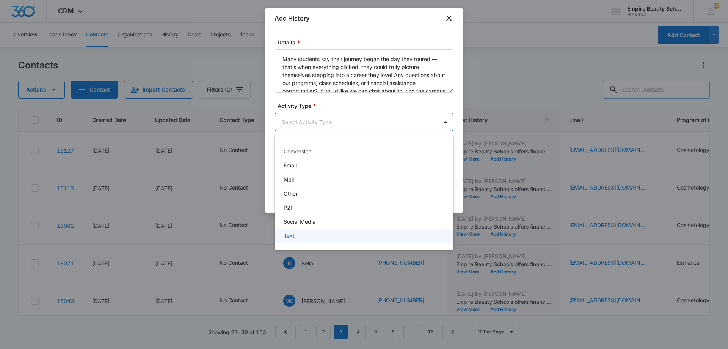
click at [302, 236] on div "Text" at bounding box center [363, 235] width 159 height 8
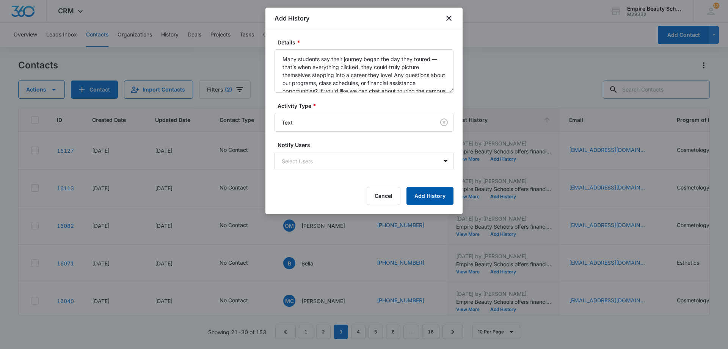
click at [439, 193] on button "Add History" at bounding box center [430, 196] width 47 height 18
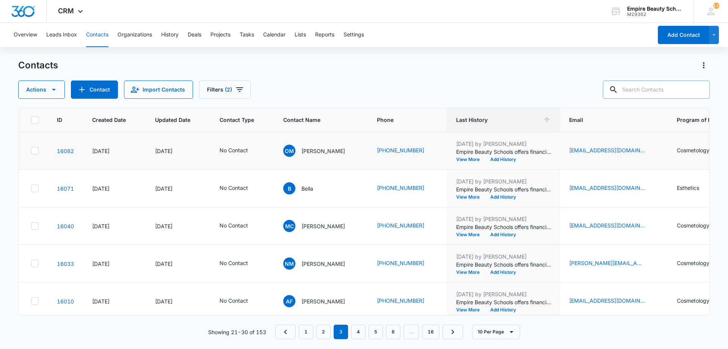
scroll to position [75, 0]
click at [503, 159] on button "Add History" at bounding box center [503, 158] width 36 height 5
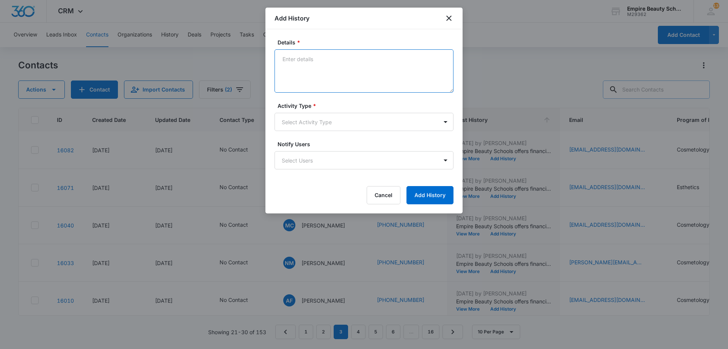
paste textarea "Many students say their journey began the day they toured —that’s when everythi…"
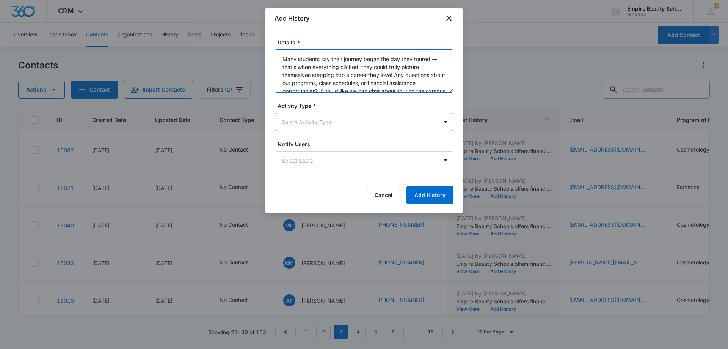
scroll to position [10, 0]
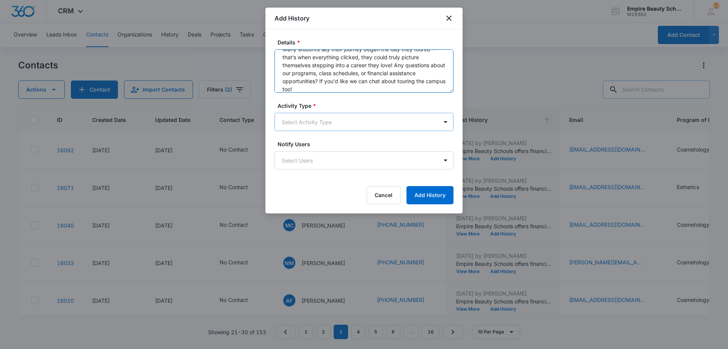
type textarea "Many students say their journey began the day they toured —that’s when everythi…"
click at [308, 122] on body "CRM Apps Forms CRM Email Shop Payments POS Files Brand Settings Empire Beauty S…" at bounding box center [364, 174] width 728 height 349
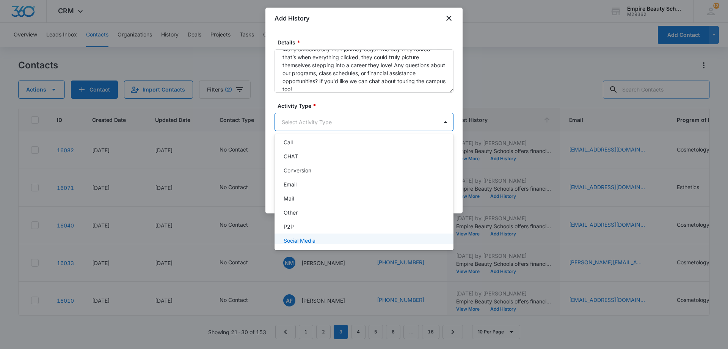
scroll to position [39, 0]
click at [305, 231] on div "Text" at bounding box center [364, 235] width 179 height 14
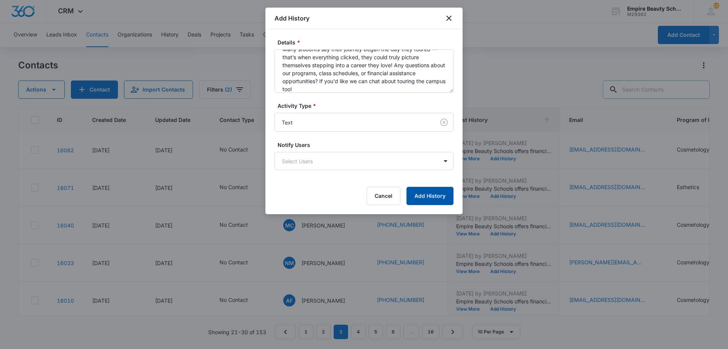
click at [423, 197] on button "Add History" at bounding box center [430, 196] width 47 height 18
